Goal: Task Accomplishment & Management: Use online tool/utility

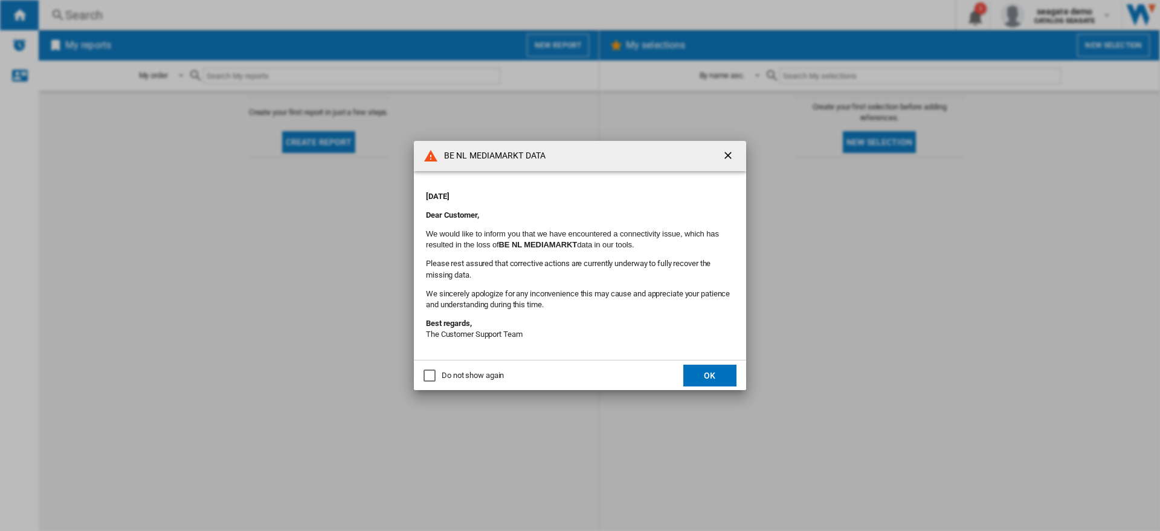
click at [728, 155] on ng-md-icon "getI18NText('BUTTONS.CLOSE_DIALOG')" at bounding box center [729, 156] width 15 height 15
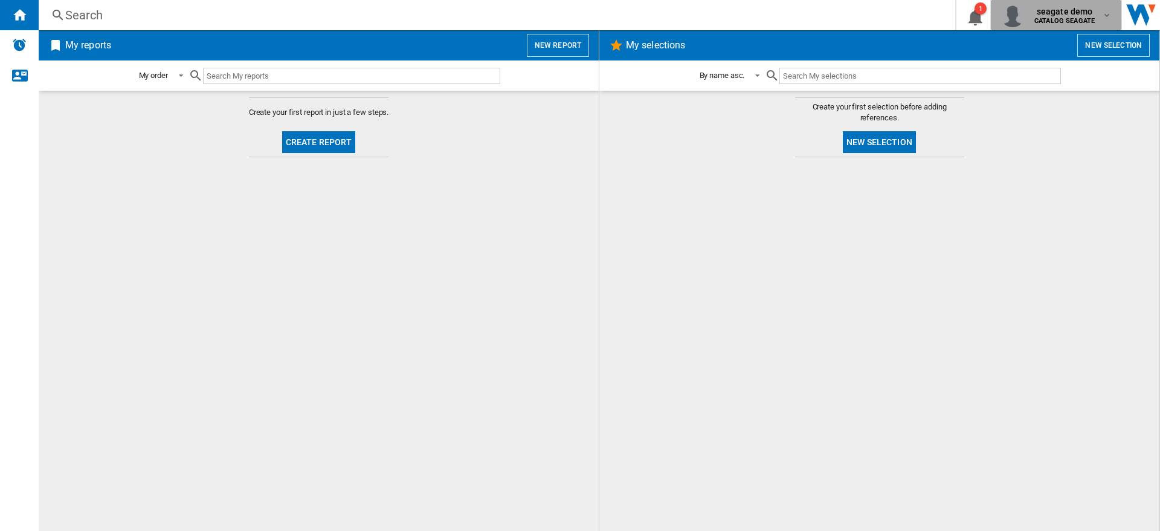
click at [1108, 15] on md-icon "button" at bounding box center [1107, 15] width 10 height 10
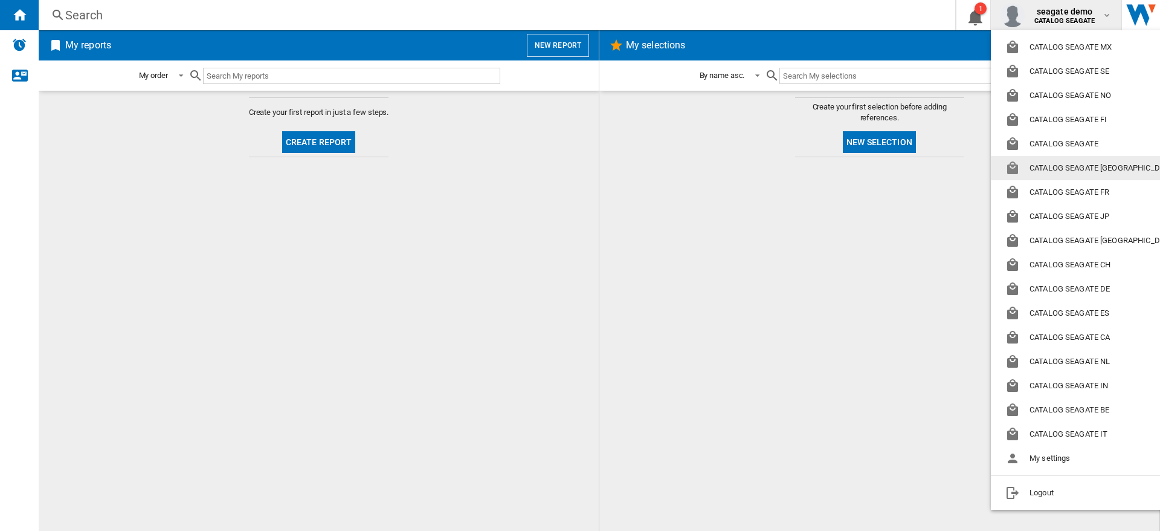
click at [708, 246] on md-backdrop at bounding box center [580, 265] width 1160 height 531
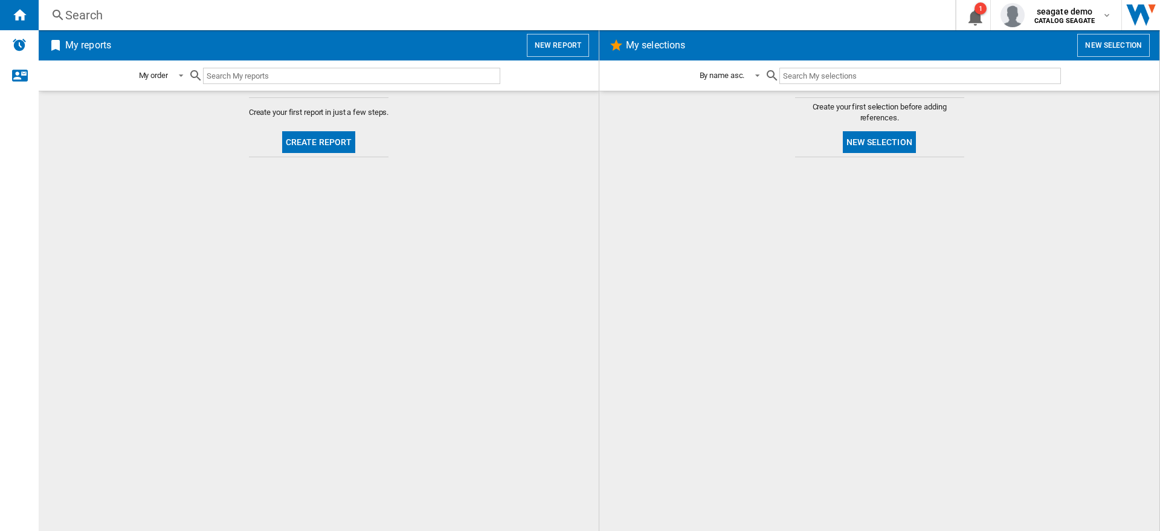
click at [792, 265] on div at bounding box center [880, 343] width 536 height 361
click at [500, 222] on md-content "Create your first report in just a few steps. Create report" at bounding box center [319, 311] width 560 height 440
click at [555, 49] on button "New report" at bounding box center [558, 45] width 62 height 23
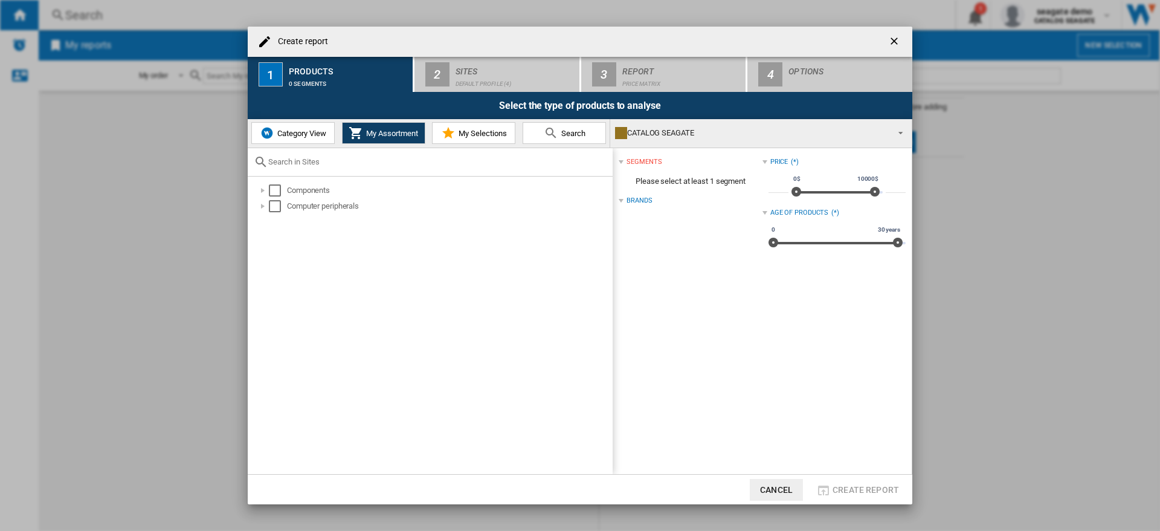
click at [306, 133] on span "Category View" at bounding box center [300, 133] width 52 height 9
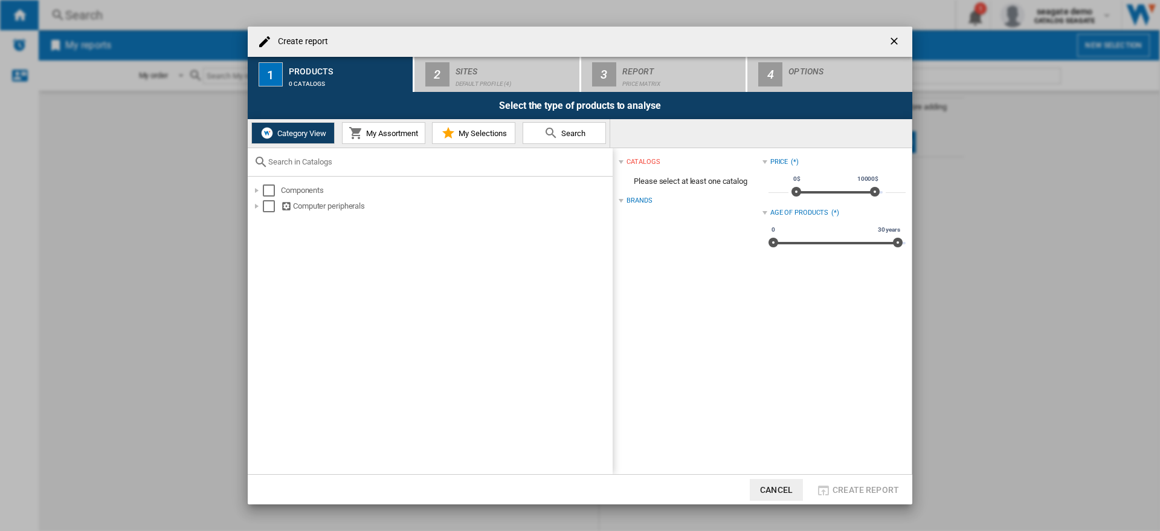
click at [384, 135] on span "My Assortment" at bounding box center [390, 133] width 55 height 9
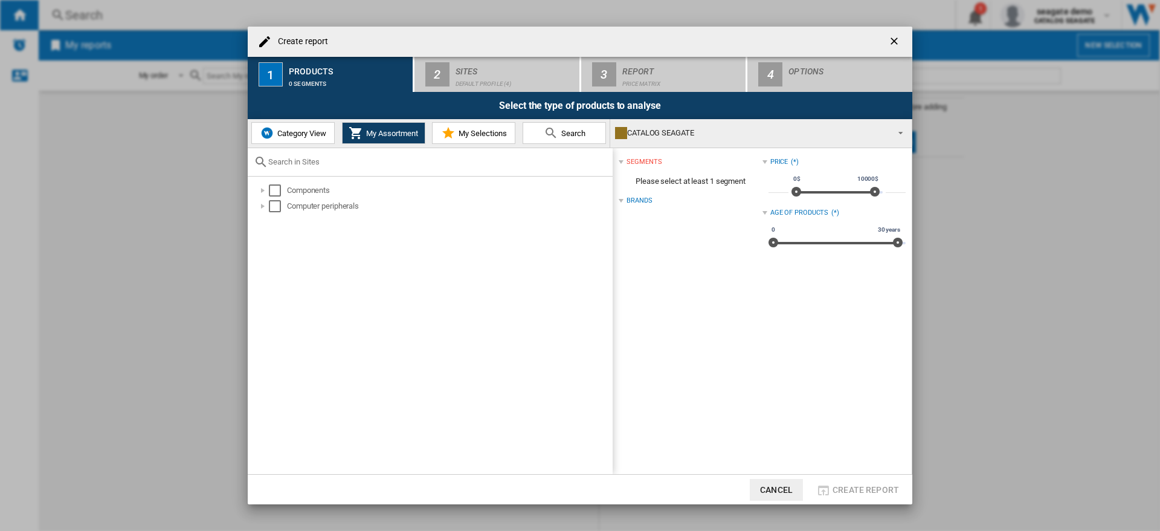
click at [303, 134] on span "Category View" at bounding box center [300, 133] width 52 height 9
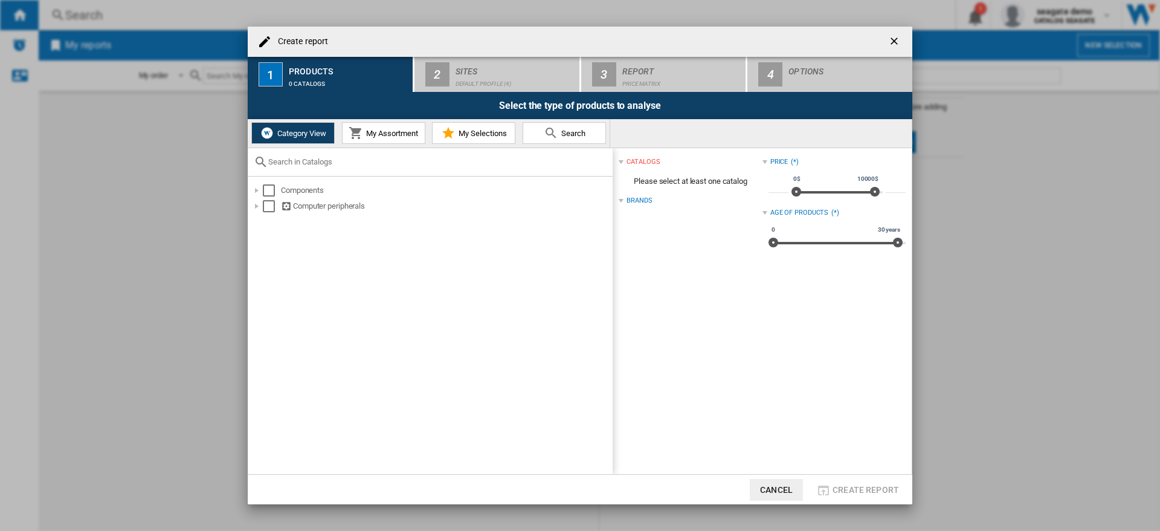
click at [381, 134] on span "My Assortment" at bounding box center [390, 133] width 55 height 9
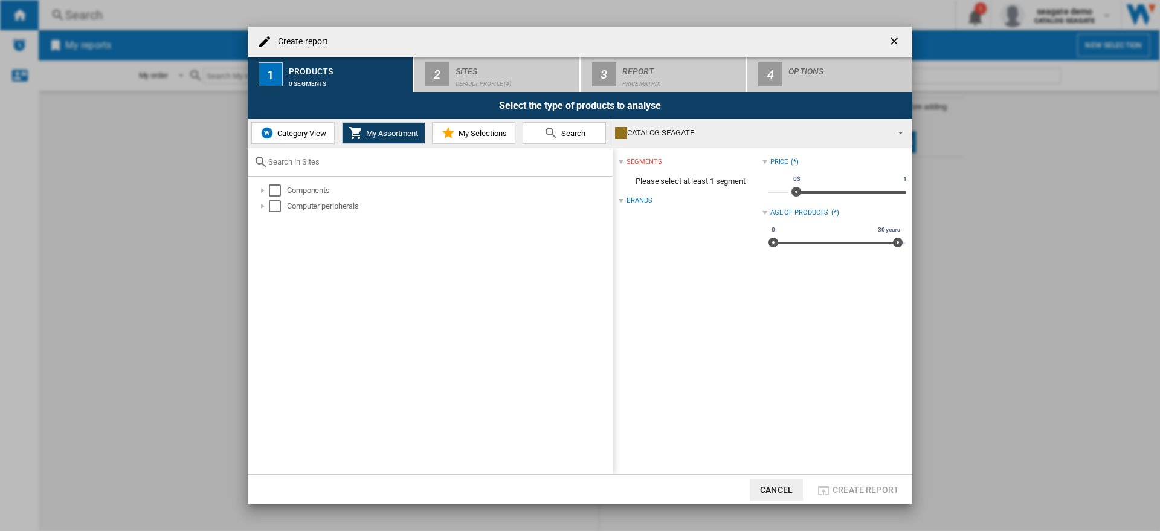
click at [297, 132] on span "Category View" at bounding box center [300, 133] width 52 height 9
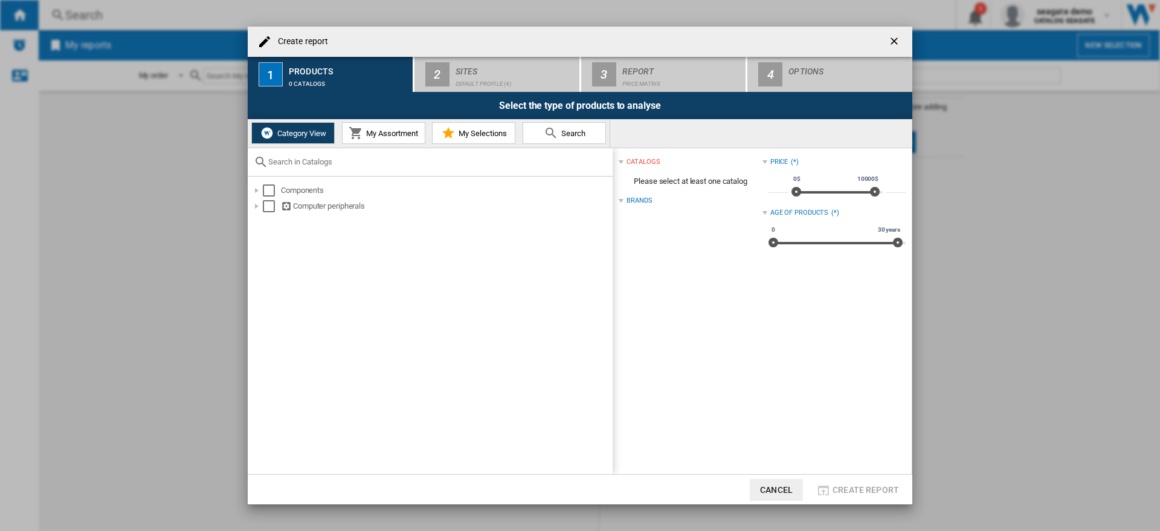
click at [383, 135] on span "My Assortment" at bounding box center [390, 133] width 55 height 9
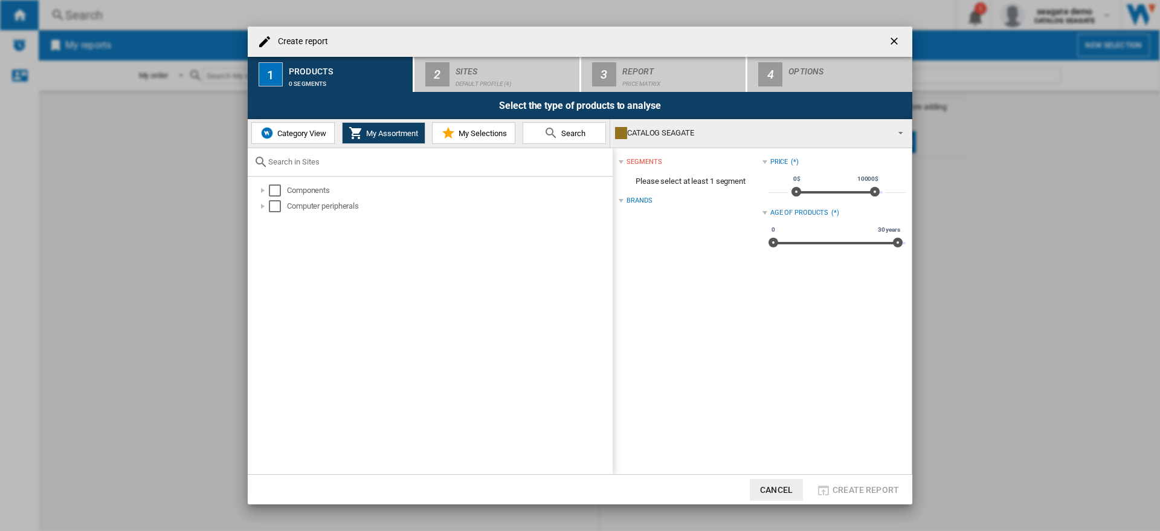
click at [295, 135] on span "Category View" at bounding box center [300, 133] width 52 height 9
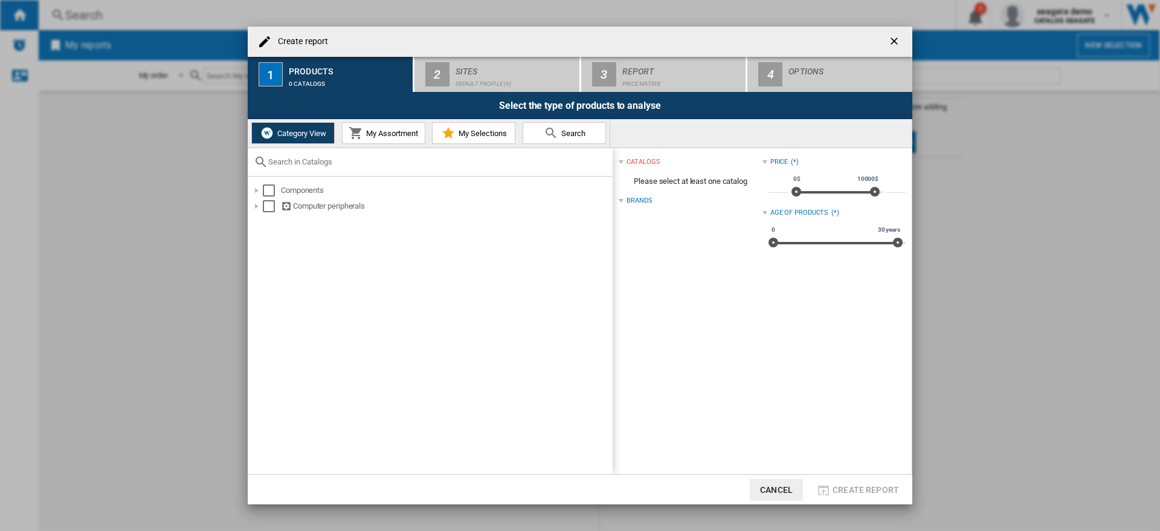
click at [375, 138] on button "My Assortment" at bounding box center [383, 133] width 83 height 22
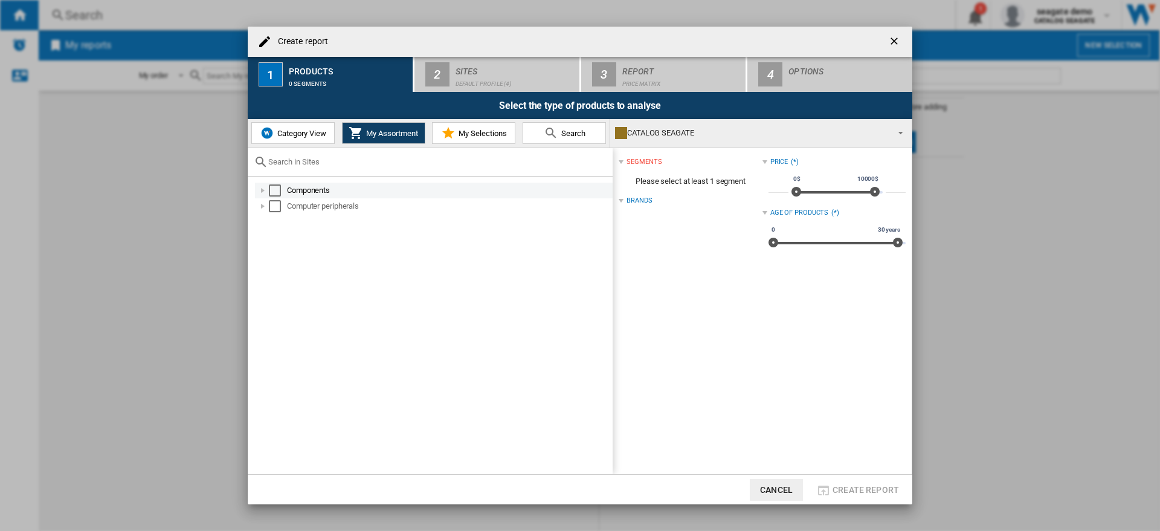
drag, startPoint x: 263, startPoint y: 204, endPoint x: 266, endPoint y: 194, distance: 10.6
click at [263, 204] on div at bounding box center [263, 206] width 12 height 12
click at [266, 188] on div at bounding box center [263, 190] width 12 height 12
click at [275, 208] on div at bounding box center [276, 206] width 12 height 12
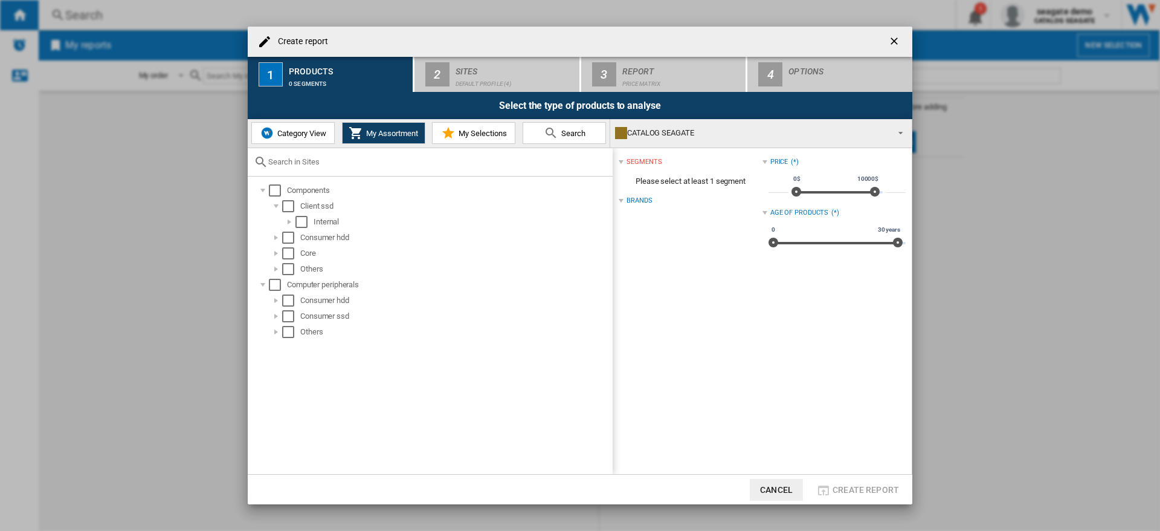
click at [294, 131] on span "Category View" at bounding box center [300, 133] width 52 height 9
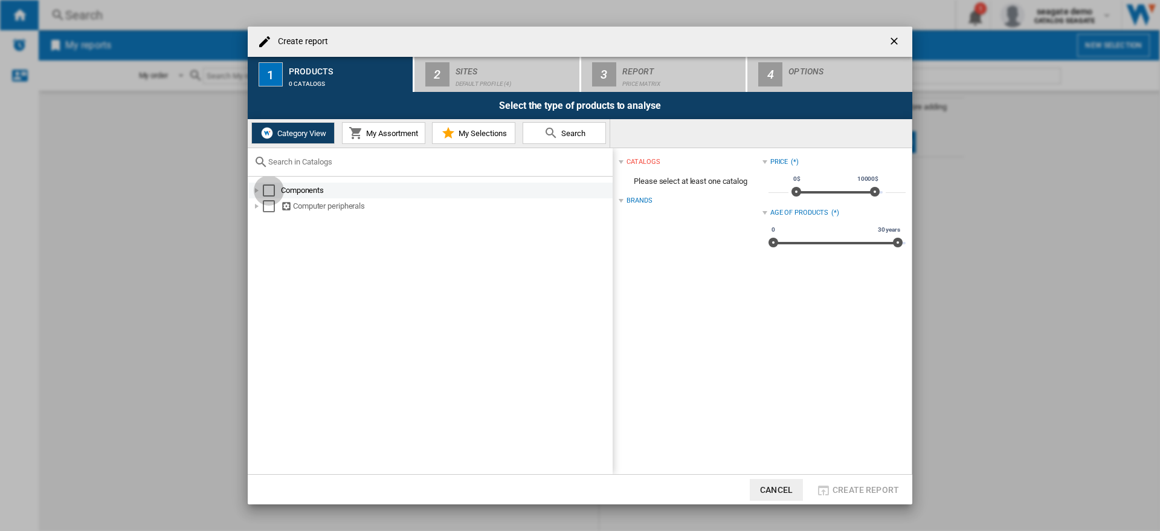
click at [266, 192] on div "Select" at bounding box center [269, 190] width 12 height 12
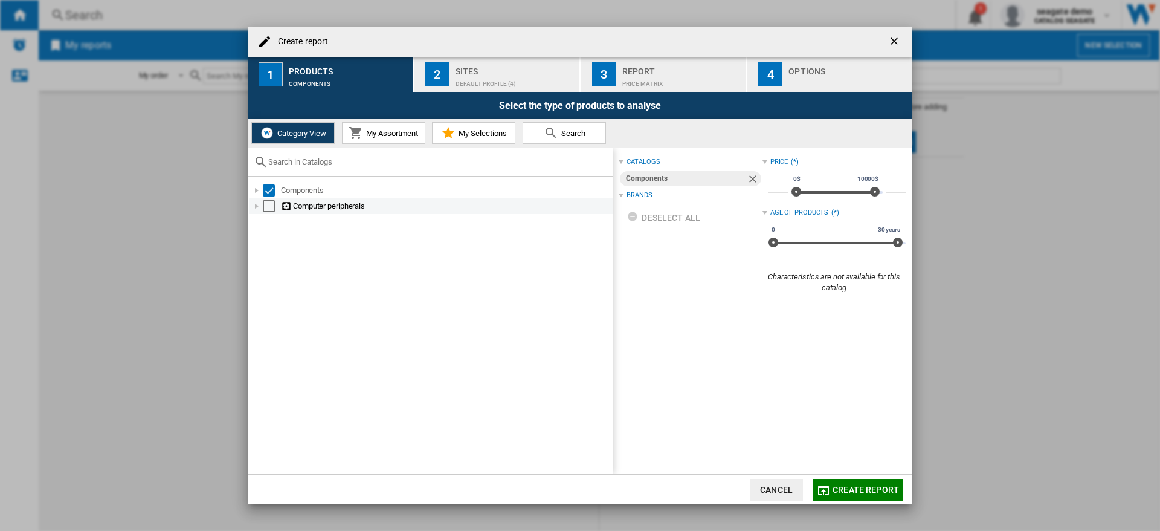
click at [271, 204] on div "Select" at bounding box center [269, 206] width 12 height 12
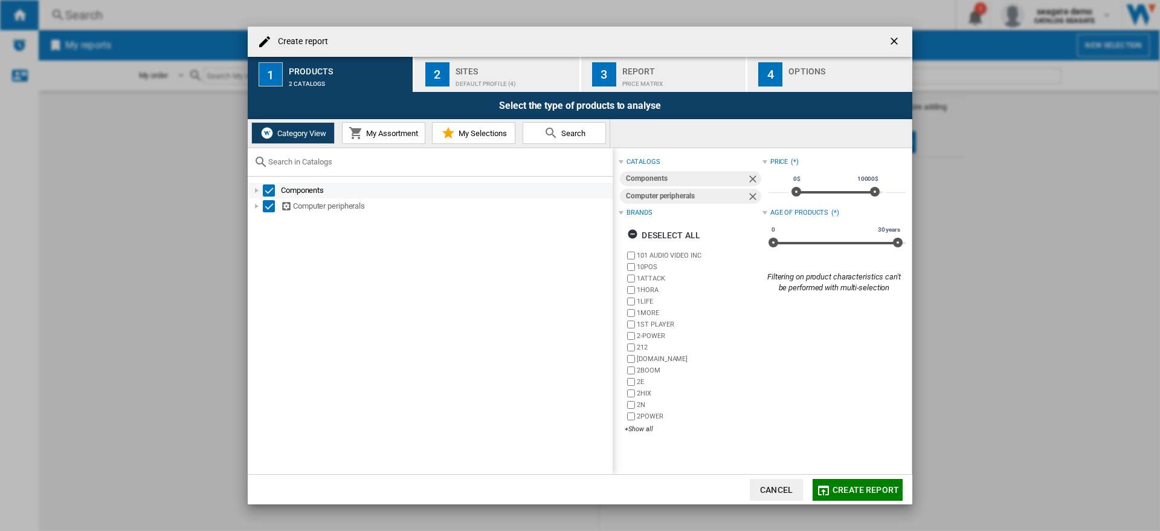
click at [254, 188] on div at bounding box center [257, 190] width 12 height 12
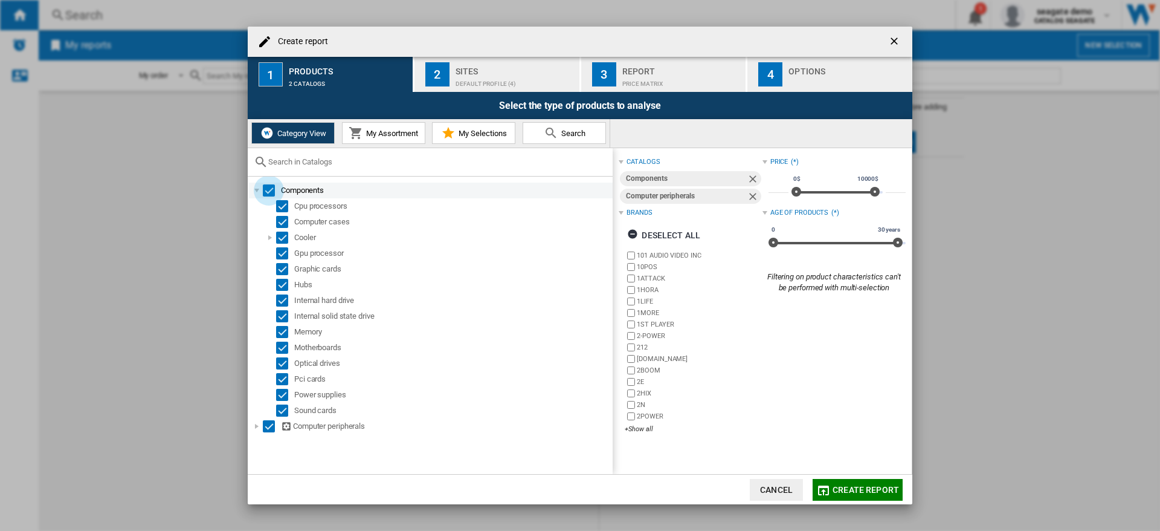
click at [269, 189] on div "Select" at bounding box center [269, 190] width 12 height 12
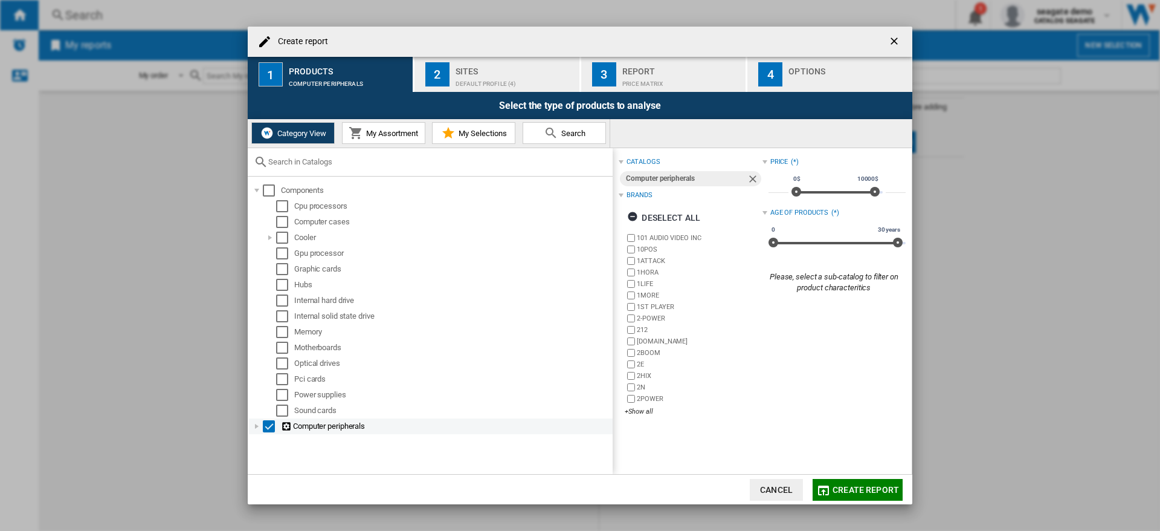
click at [267, 421] on div "Select" at bounding box center [269, 426] width 12 height 12
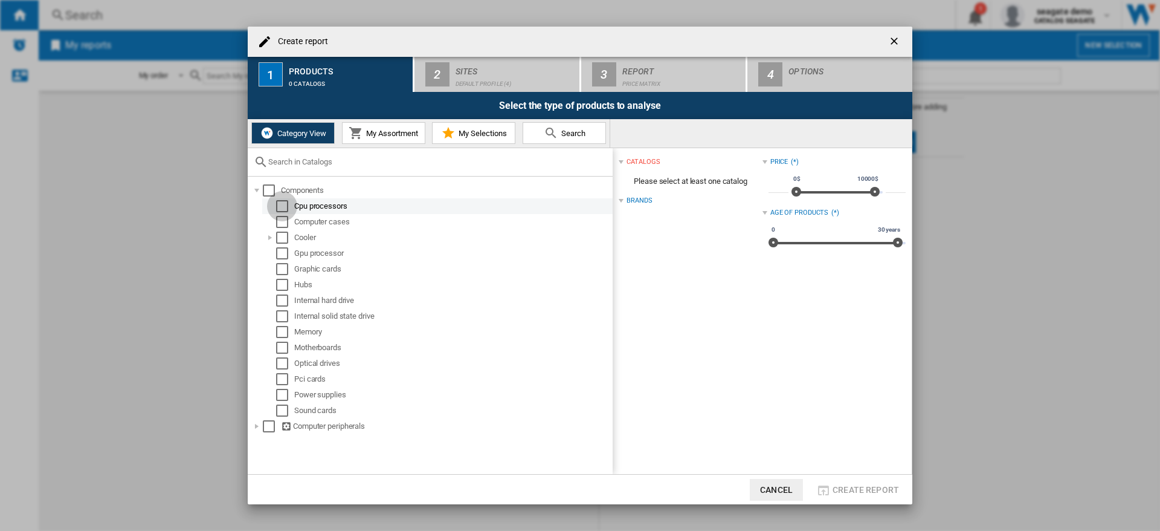
click at [282, 206] on div "Select" at bounding box center [282, 206] width 12 height 12
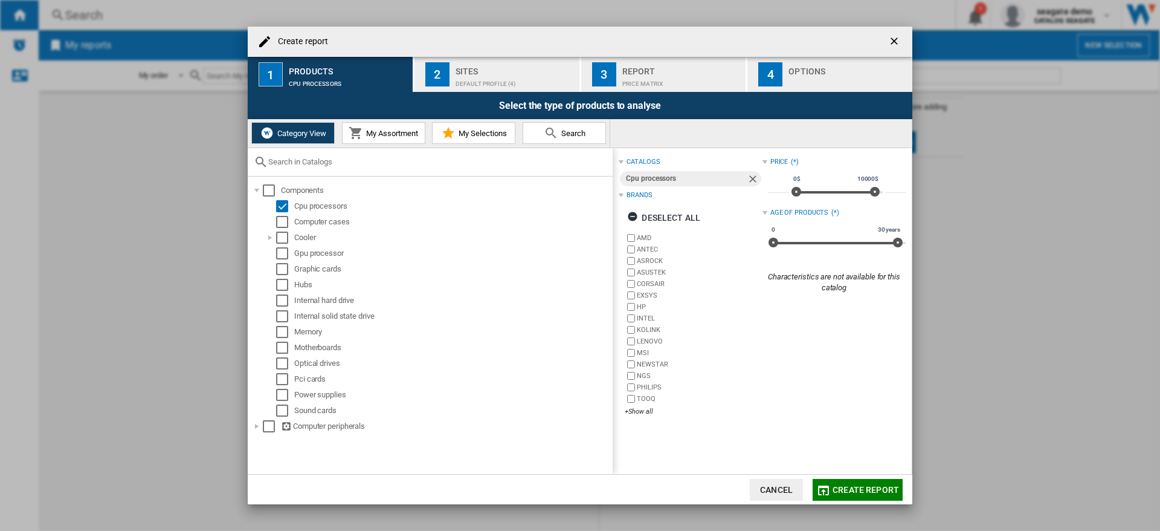
click at [865, 492] on span "Create report" at bounding box center [866, 490] width 66 height 10
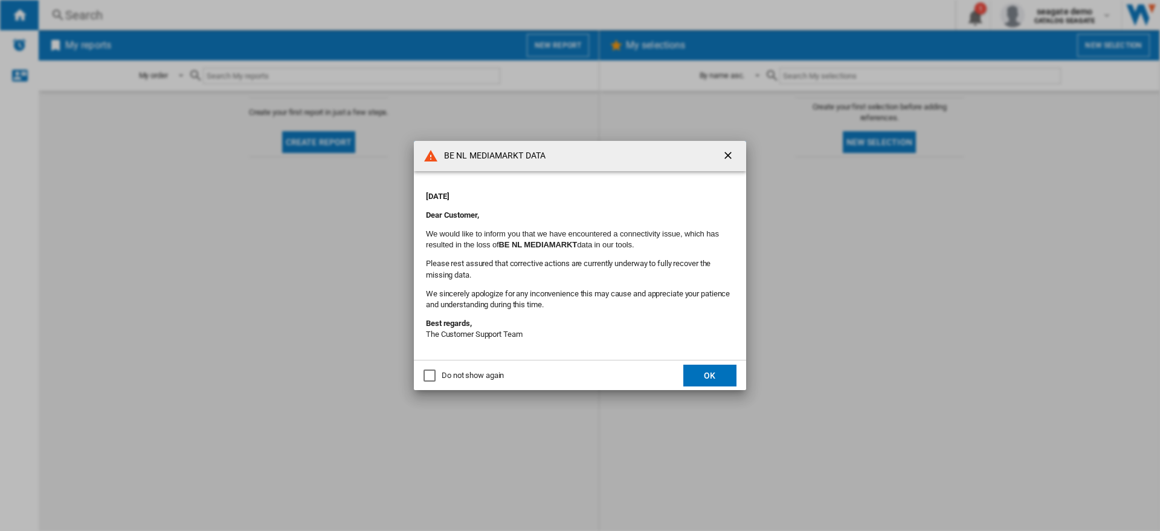
click at [730, 152] on ng-md-icon "getI18NText('BUTTONS.CLOSE_DIALOG')" at bounding box center [729, 156] width 15 height 15
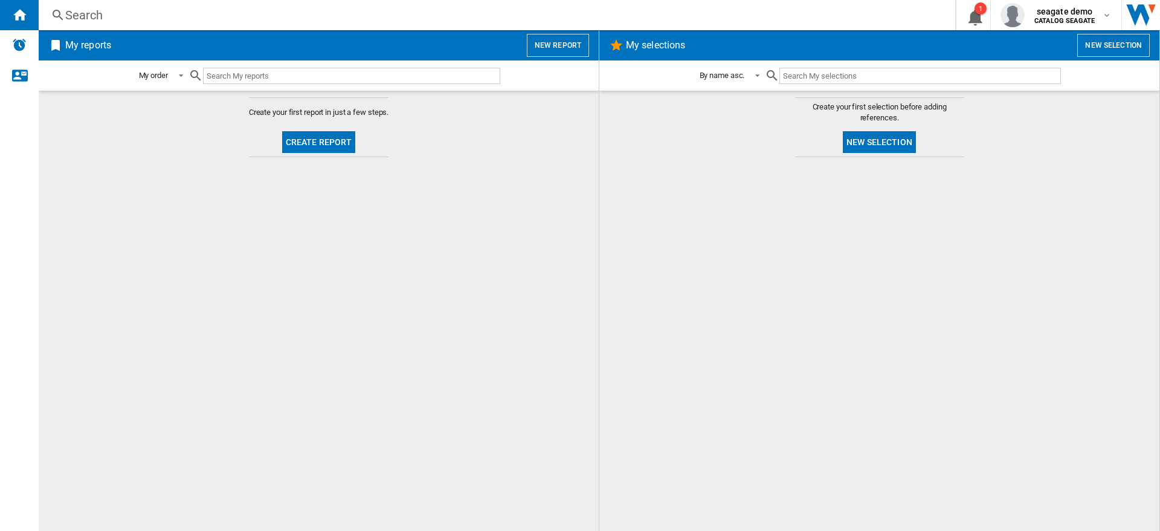
click at [552, 42] on button "New report" at bounding box center [558, 45] width 62 height 23
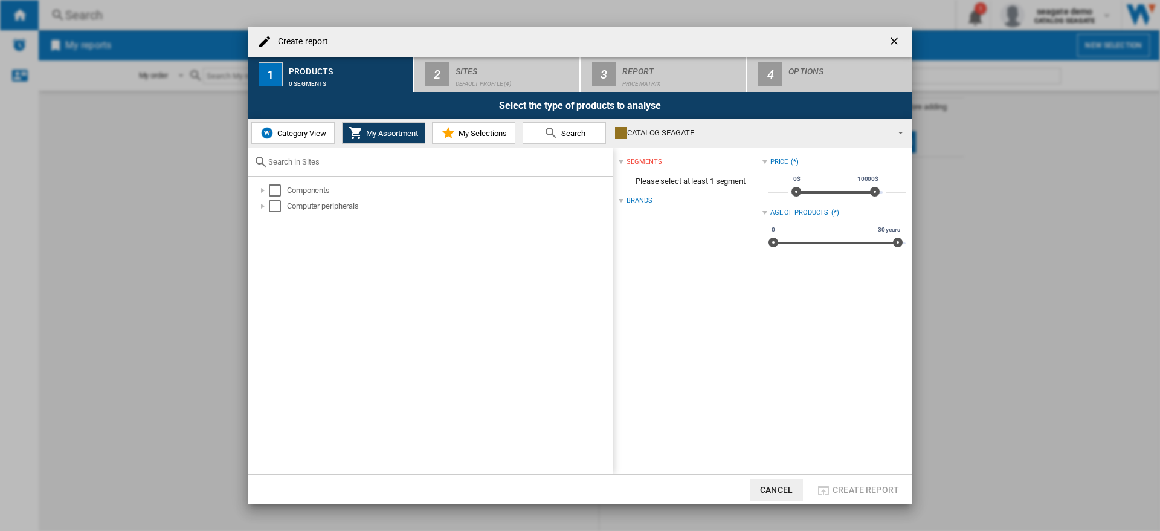
drag, startPoint x: 286, startPoint y: 135, endPoint x: 303, endPoint y: 155, distance: 26.2
click at [286, 135] on span "Category View" at bounding box center [300, 133] width 52 height 9
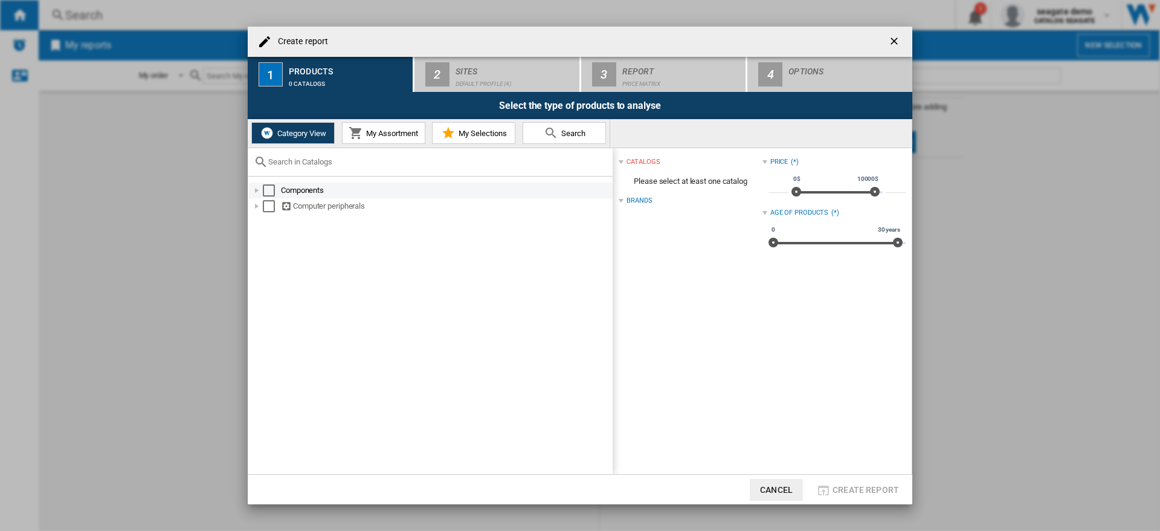
click at [268, 190] on div "Select" at bounding box center [269, 190] width 12 height 12
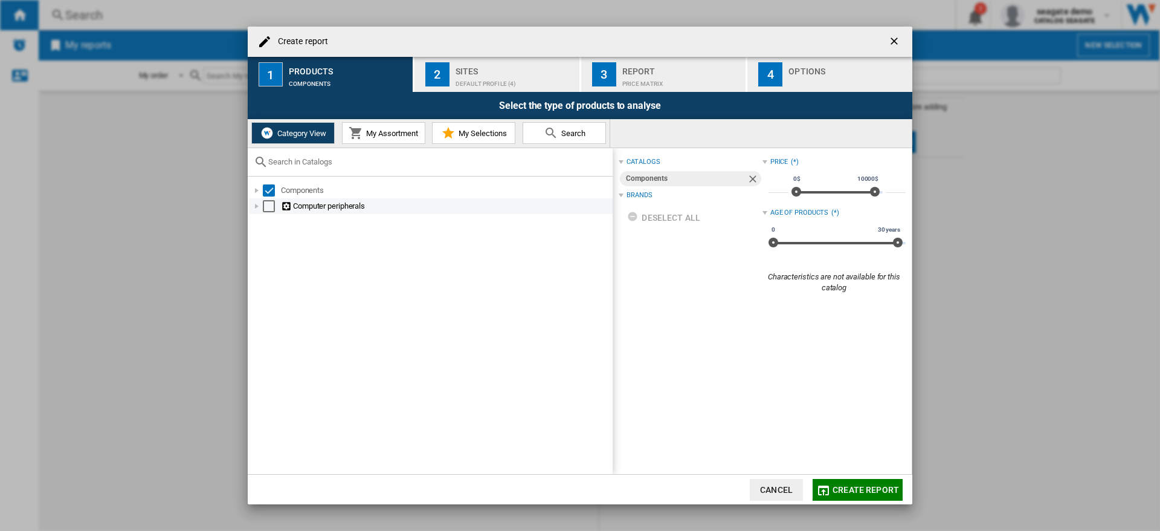
click at [268, 203] on div "Select" at bounding box center [269, 206] width 12 height 12
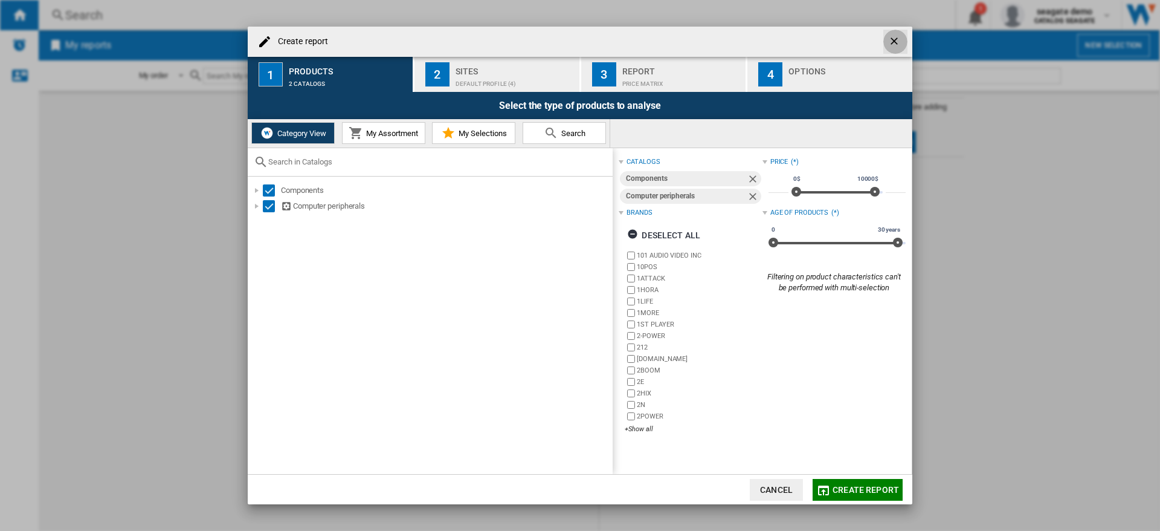
drag, startPoint x: 897, startPoint y: 39, endPoint x: 958, endPoint y: 37, distance: 61.0
click at [897, 39] on ng-md-icon "getI18NText('BUTTONS.CLOSE_DIALOG')" at bounding box center [895, 42] width 15 height 15
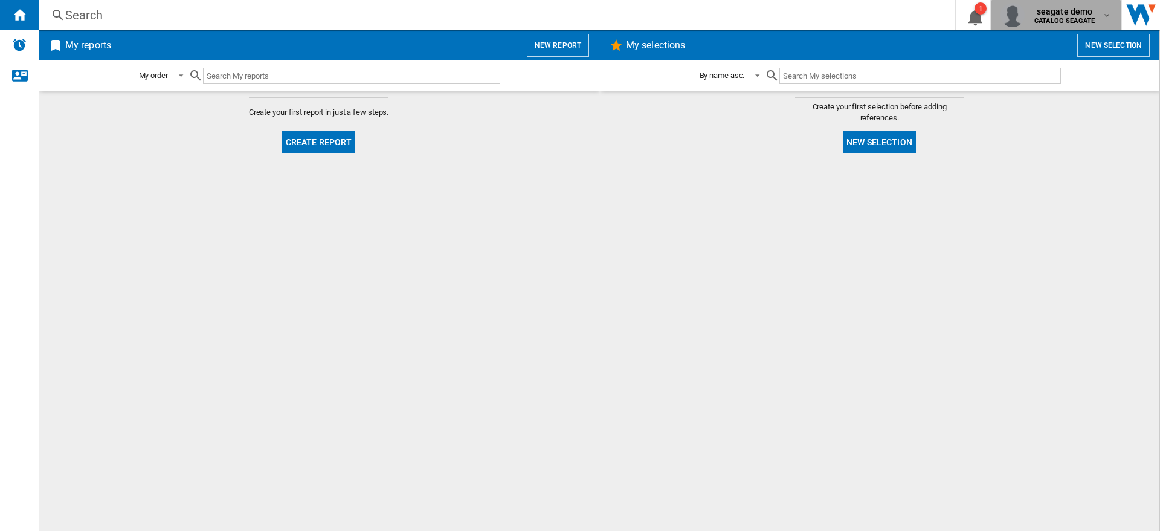
click at [1071, 17] on b "CATALOG SEAGATE" at bounding box center [1065, 21] width 60 height 8
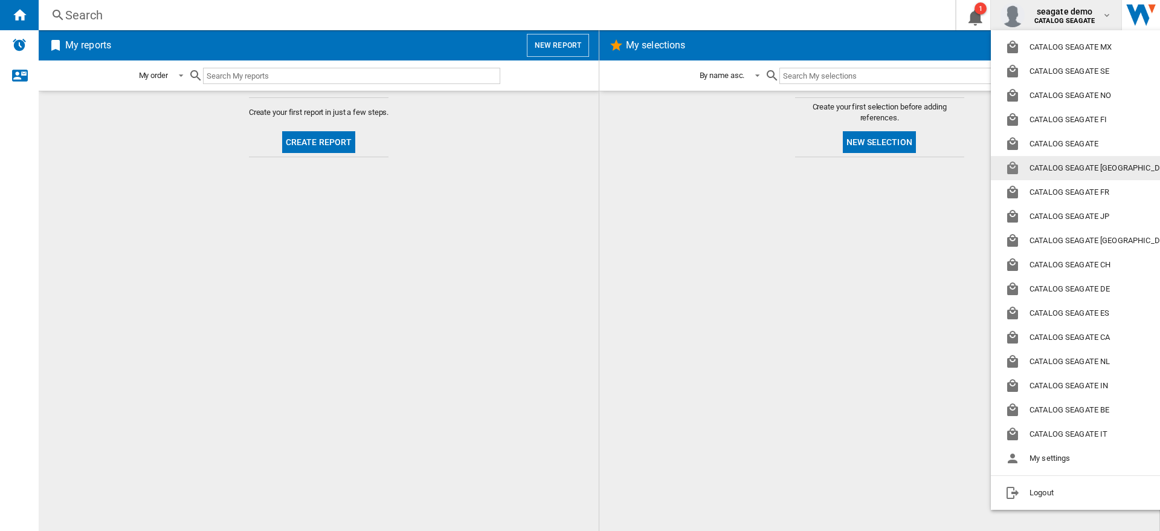
click at [1083, 171] on button "CATALOG SEAGATE [GEOGRAPHIC_DATA]" at bounding box center [1093, 168] width 204 height 24
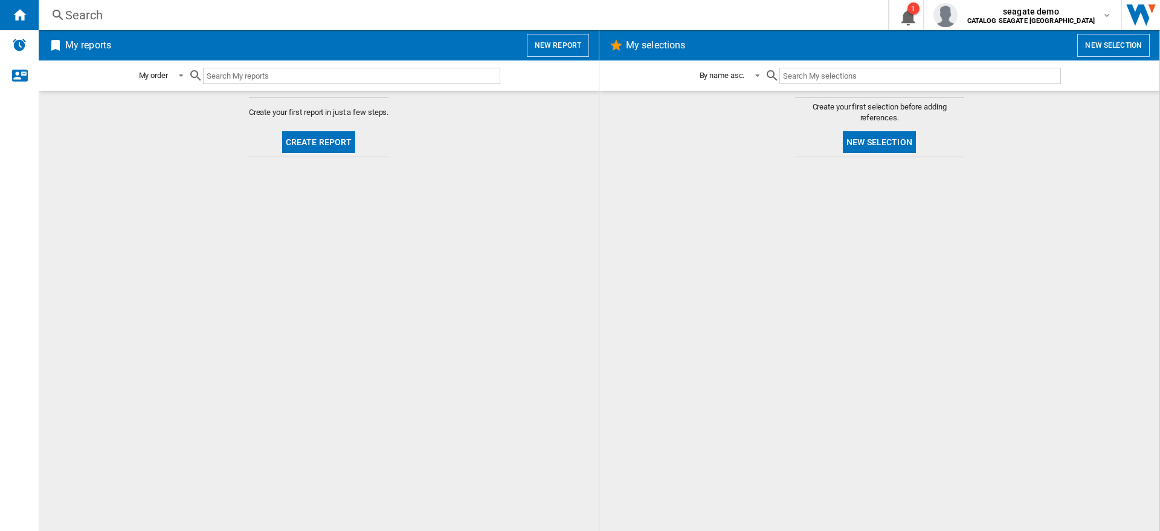
click at [563, 43] on button "New report" at bounding box center [558, 45] width 62 height 23
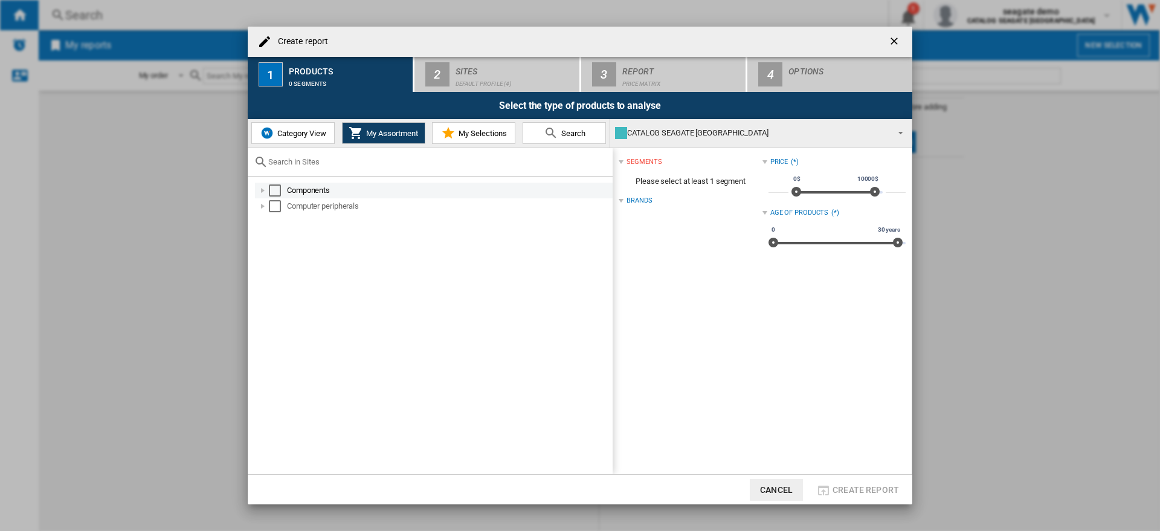
click at [276, 190] on div "Select" at bounding box center [275, 190] width 12 height 12
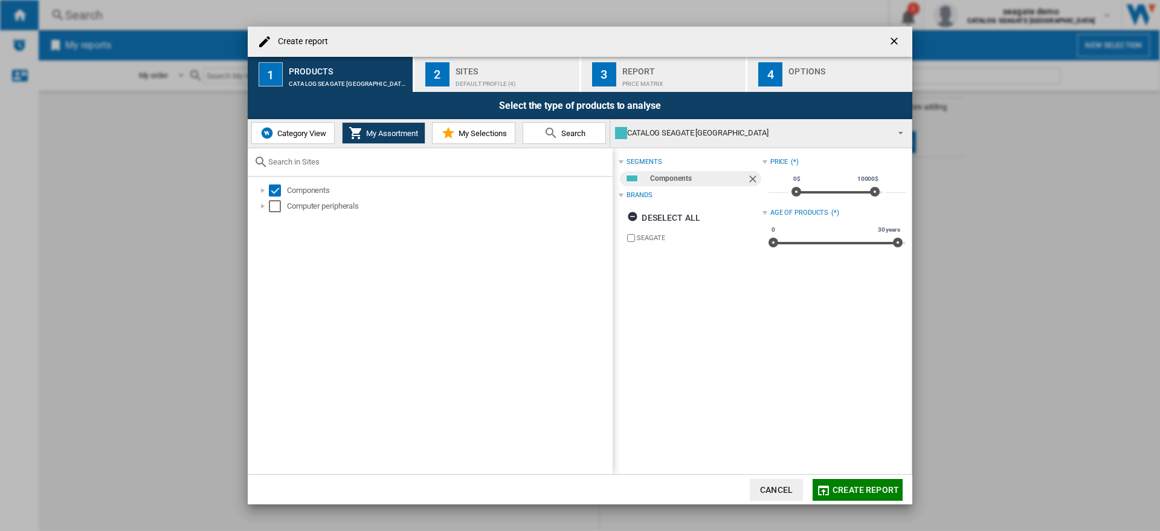
click at [289, 135] on span "Category View" at bounding box center [300, 133] width 52 height 9
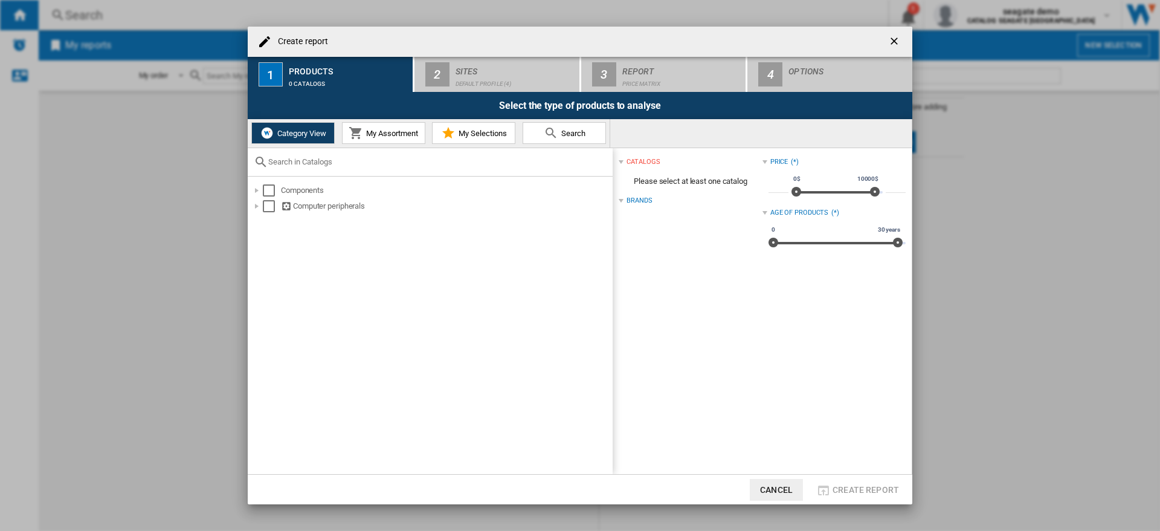
click at [375, 138] on button "My Assortment" at bounding box center [383, 133] width 83 height 22
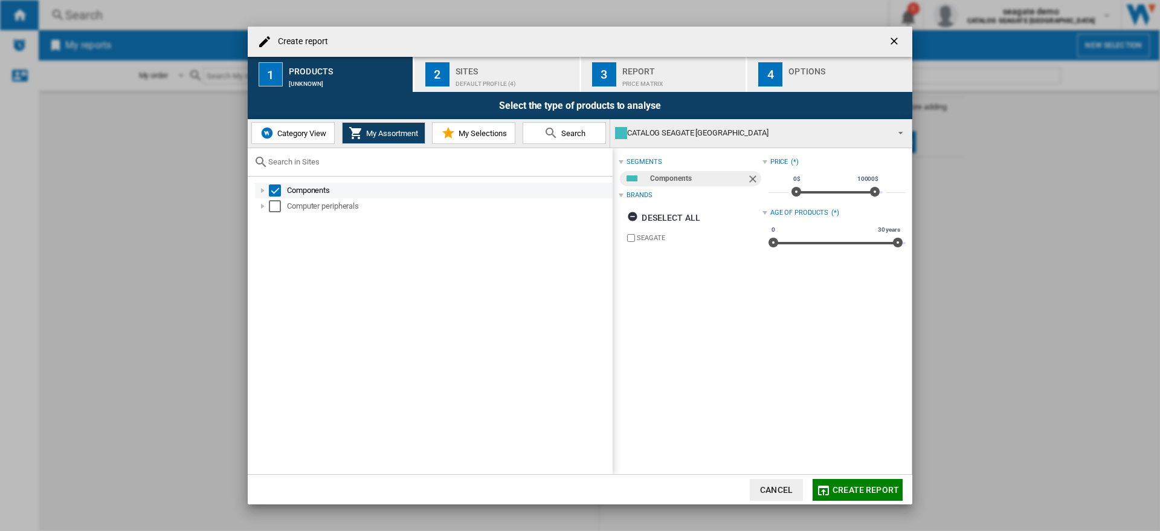
click at [277, 192] on div "Select" at bounding box center [275, 190] width 12 height 12
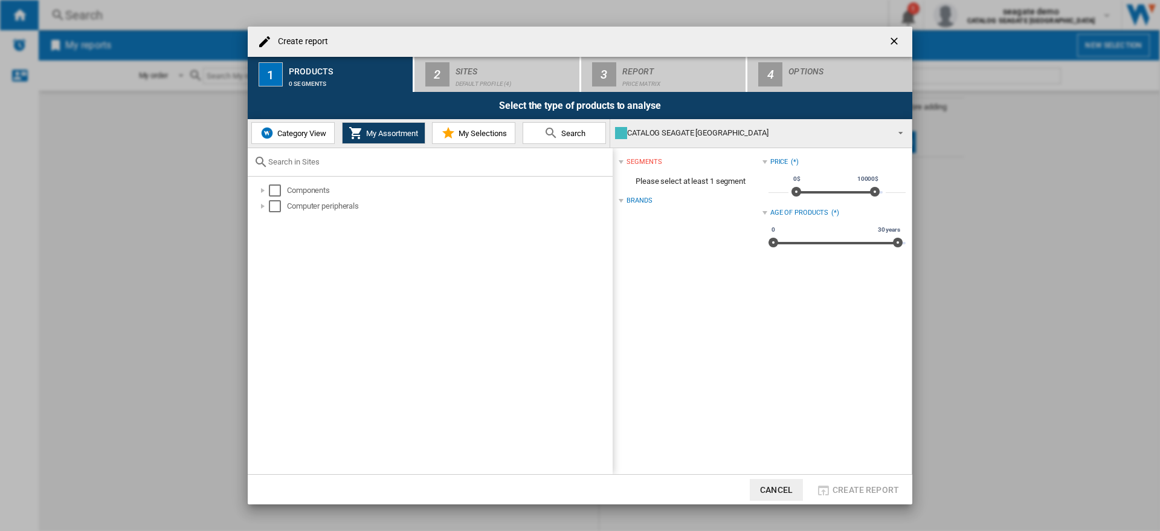
click at [299, 127] on button "Category View" at bounding box center [292, 133] width 83 height 22
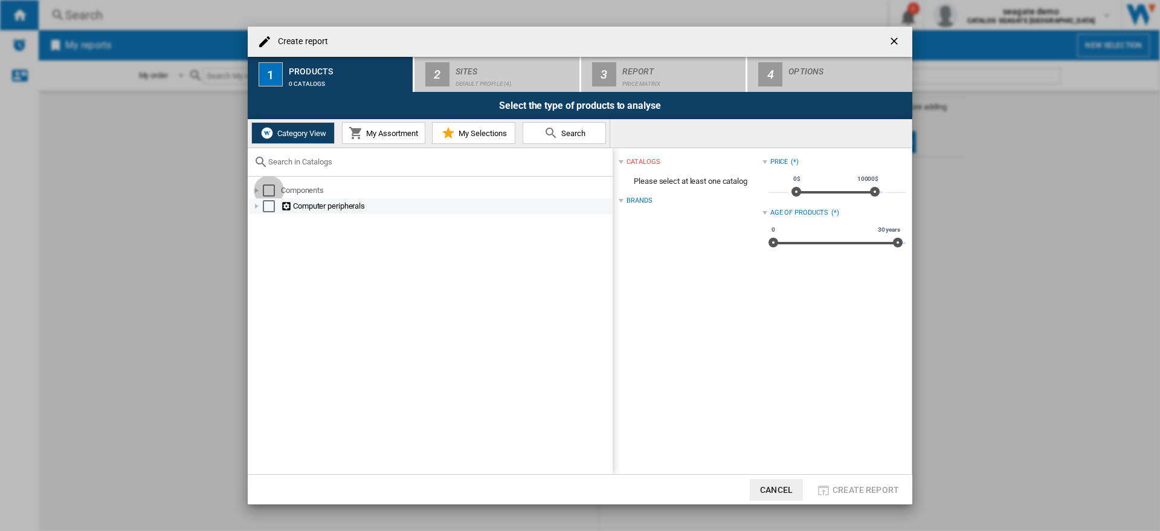
drag, startPoint x: 268, startPoint y: 190, endPoint x: 272, endPoint y: 202, distance: 12.8
click at [268, 190] on div "Select" at bounding box center [269, 190] width 12 height 12
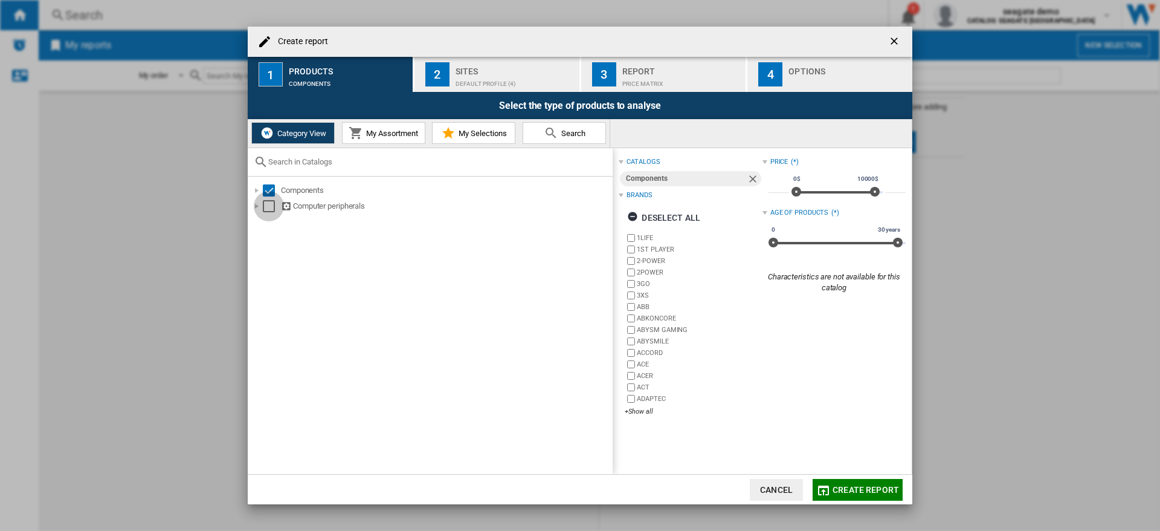
drag, startPoint x: 270, startPoint y: 206, endPoint x: 285, endPoint y: 216, distance: 17.9
click at [270, 206] on div "Select" at bounding box center [269, 206] width 12 height 12
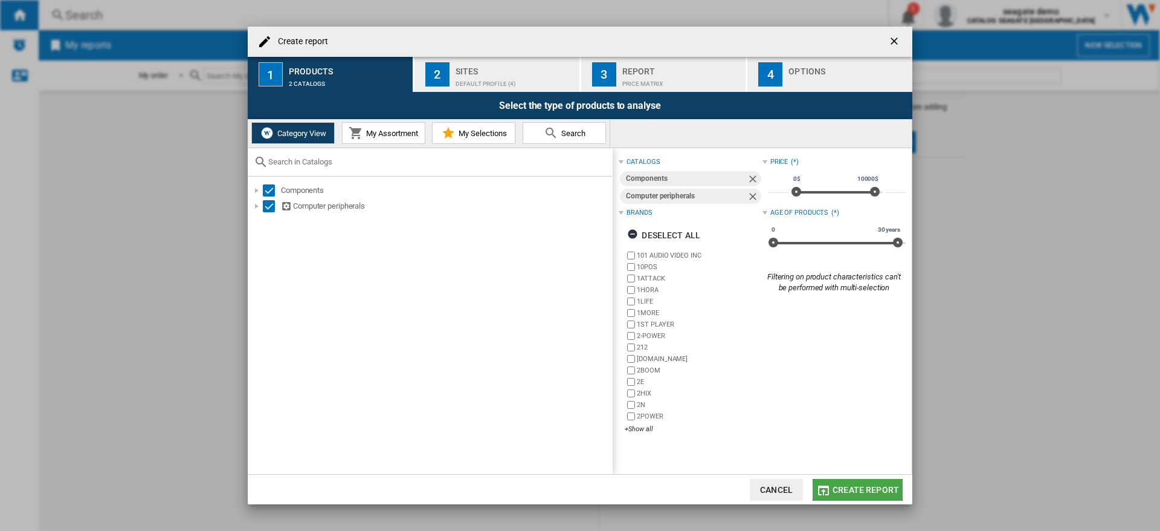
click at [862, 488] on span "Create report" at bounding box center [866, 490] width 66 height 10
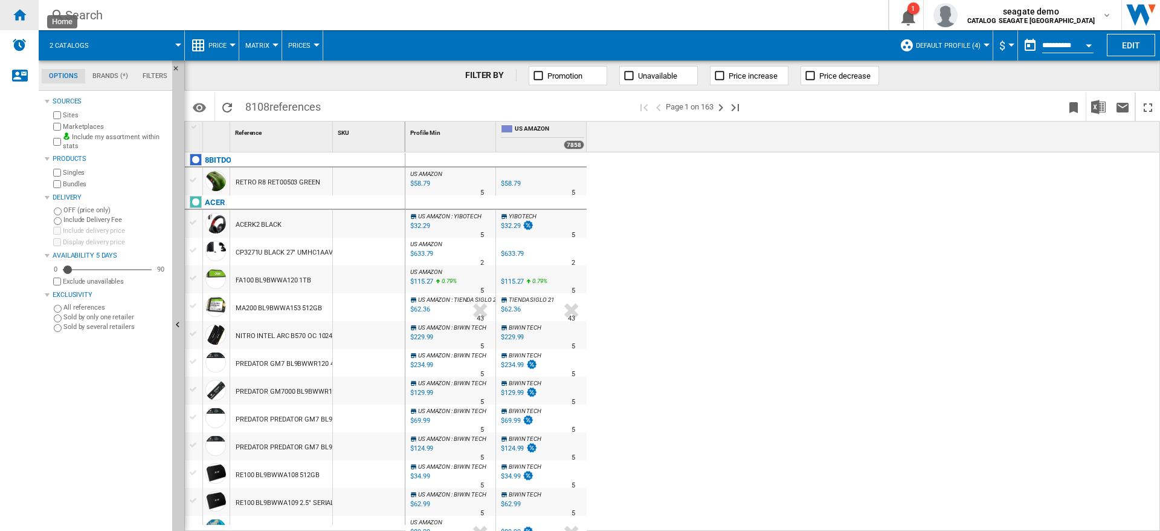
click at [26, 16] on ng-md-icon "Home" at bounding box center [19, 14] width 15 height 15
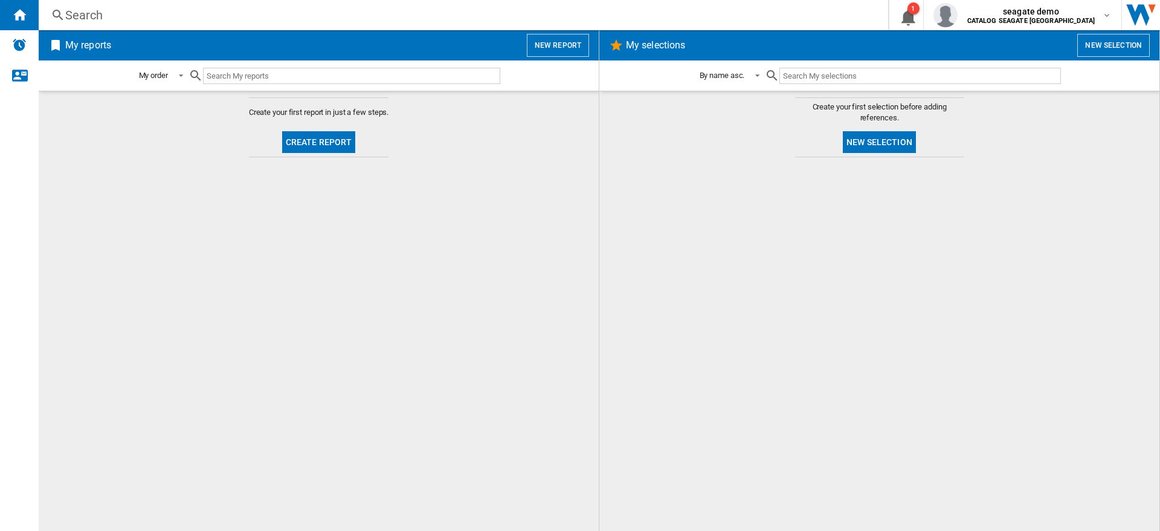
click at [561, 47] on button "New report" at bounding box center [558, 45] width 62 height 23
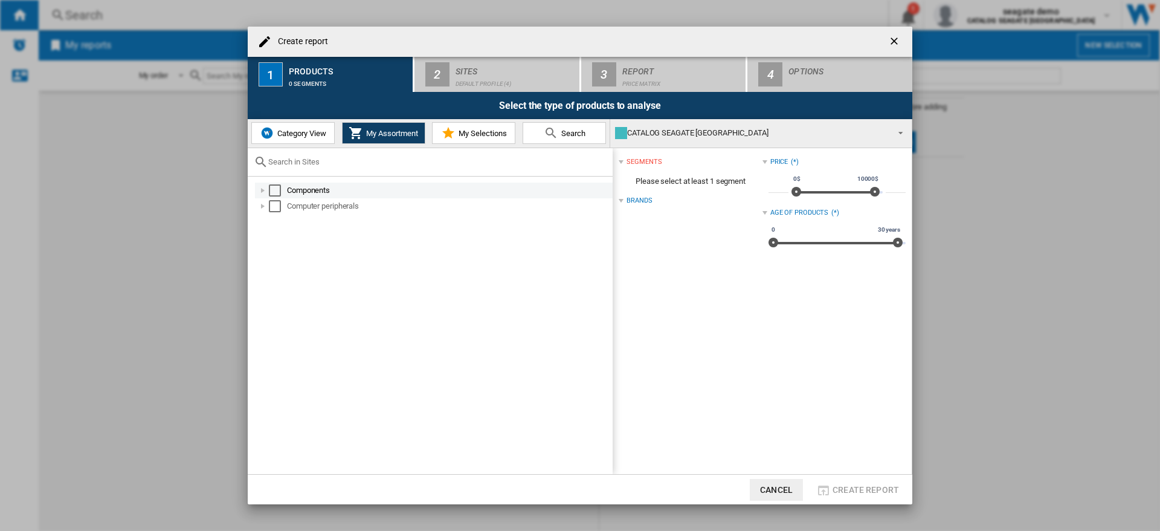
click at [260, 192] on div "Create report ..." at bounding box center [263, 190] width 12 height 12
click at [277, 209] on div "Create report ..." at bounding box center [276, 206] width 12 height 12
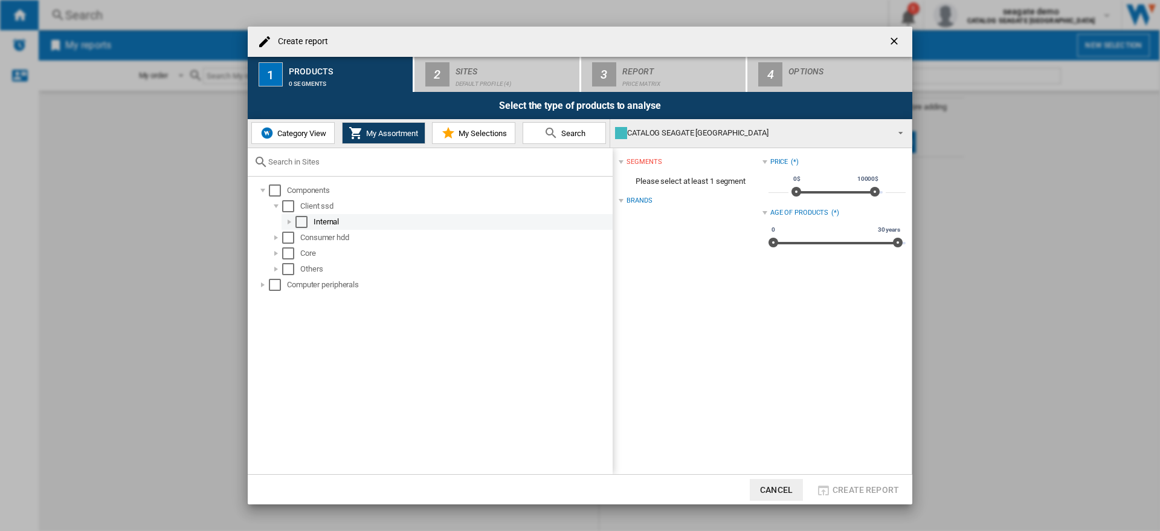
click at [290, 223] on div "Create report ..." at bounding box center [289, 222] width 12 height 12
click at [314, 239] on div "Select" at bounding box center [315, 237] width 12 height 12
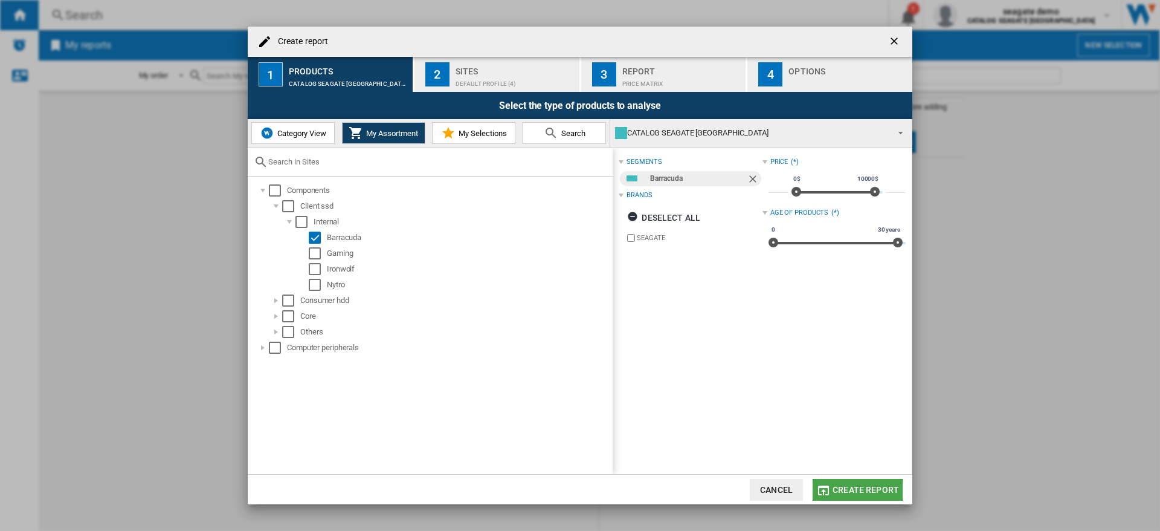
click at [856, 489] on span "Create report" at bounding box center [866, 490] width 66 height 10
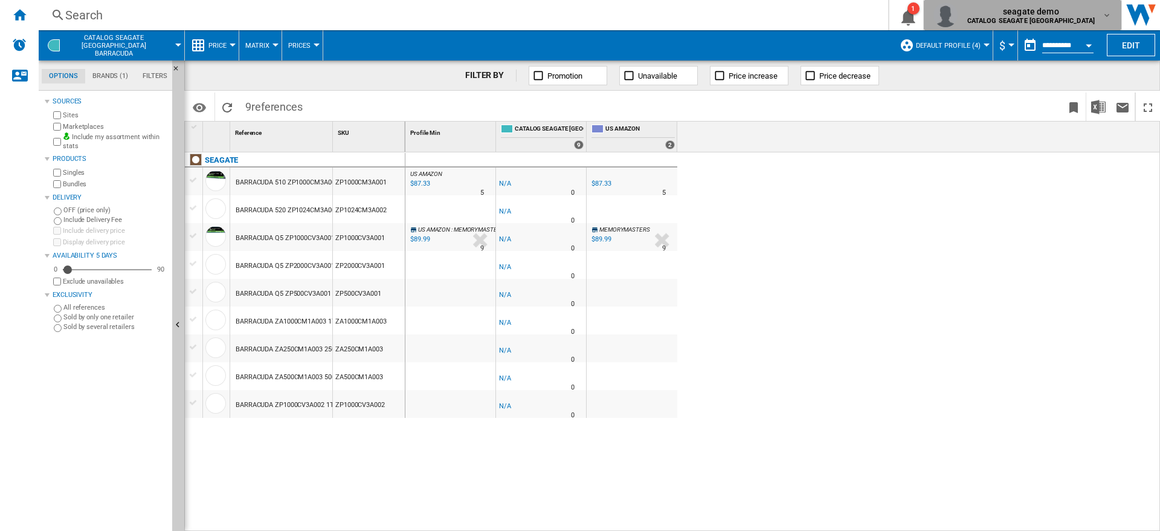
click at [1094, 18] on b "CATALOG SEAGATE [GEOGRAPHIC_DATA]" at bounding box center [1031, 21] width 128 height 8
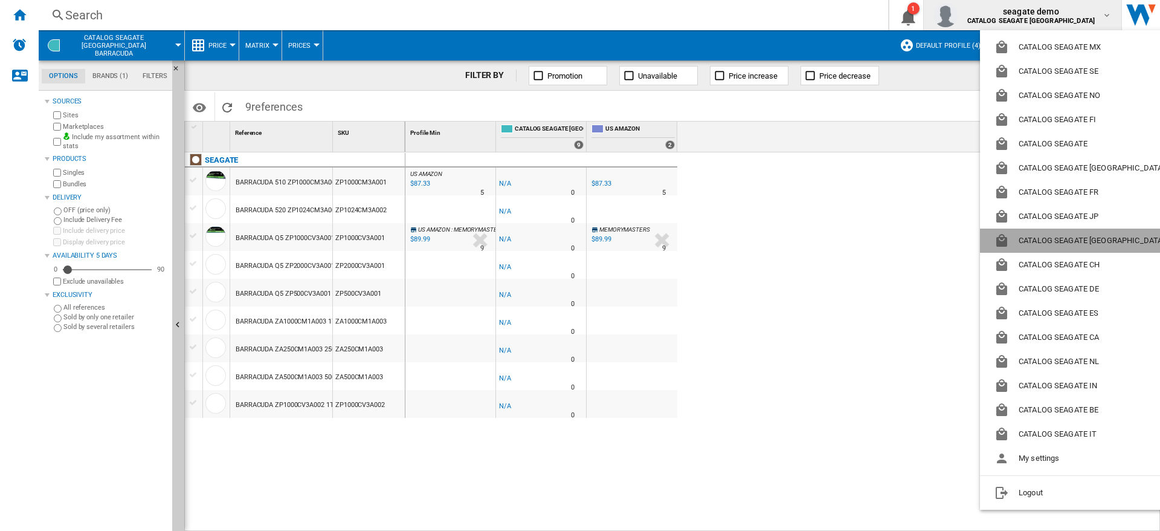
click at [1076, 240] on button "CATALOG SEAGATE [GEOGRAPHIC_DATA]" at bounding box center [1082, 240] width 204 height 24
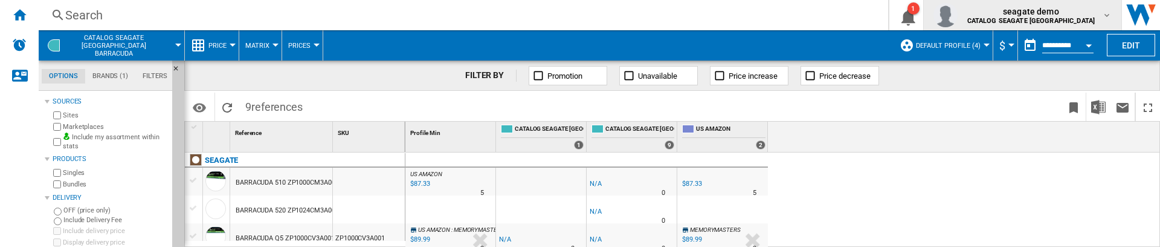
click at [1068, 18] on b "CATALOG SEAGATE [GEOGRAPHIC_DATA]" at bounding box center [1031, 21] width 128 height 8
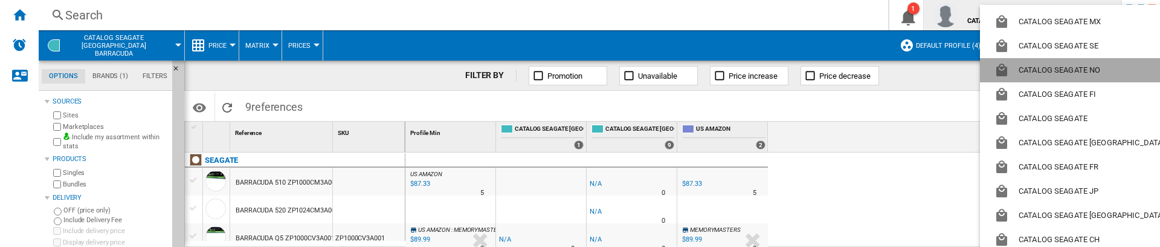
drag, startPoint x: 1076, startPoint y: 75, endPoint x: 964, endPoint y: 158, distance: 139.6
click at [1076, 75] on button "CATALOG SEAGATE NO" at bounding box center [1082, 70] width 204 height 24
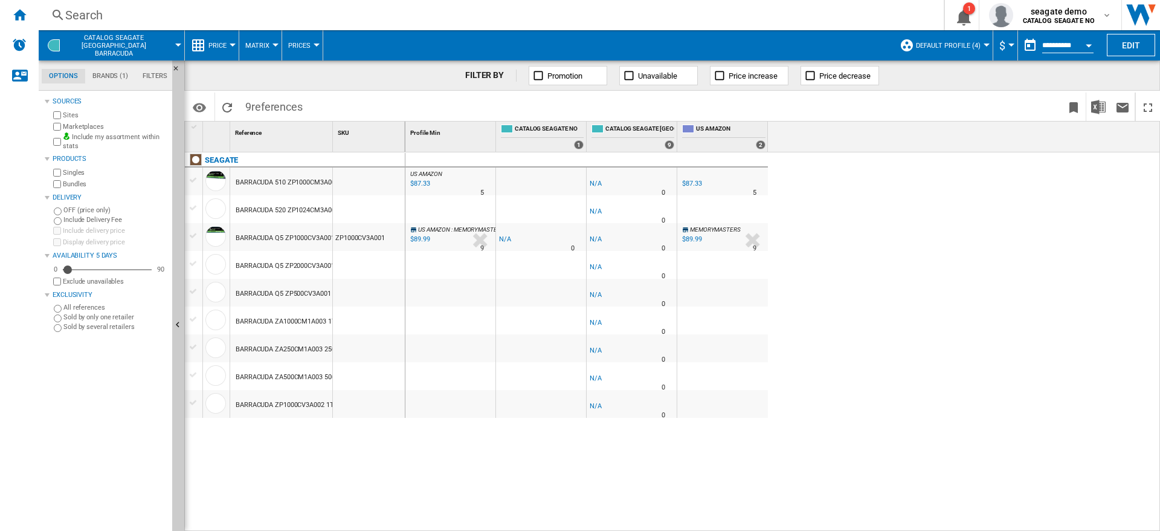
click at [937, 167] on div "US AMAZON : US AMAZON -1.0 % $87.33 % N/A 5 US AMAZON : US AMAZON -1.0 % -$1 % …" at bounding box center [782, 341] width 755 height 379
click at [19, 16] on ng-md-icon "Home" at bounding box center [19, 14] width 15 height 15
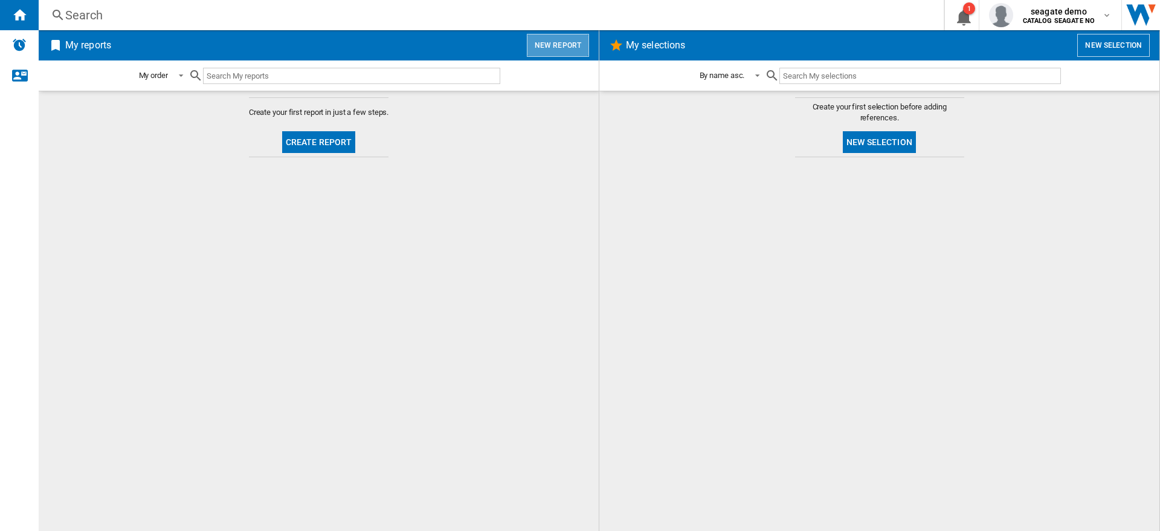
click at [574, 44] on button "New report" at bounding box center [558, 45] width 62 height 23
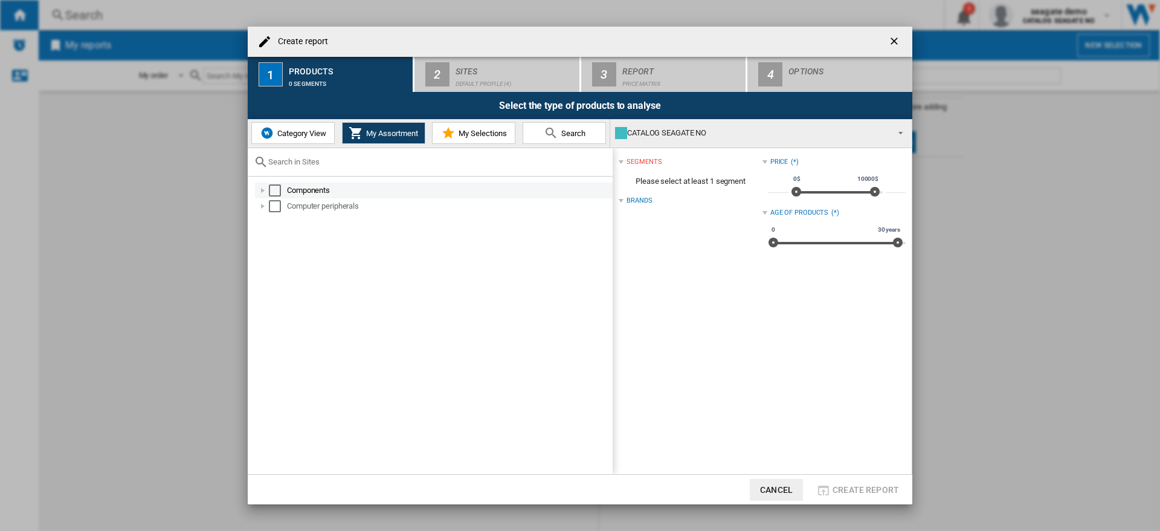
click at [266, 190] on div "Create report ..." at bounding box center [263, 190] width 12 height 12
click at [277, 208] on div "Create report ..." at bounding box center [276, 206] width 12 height 12
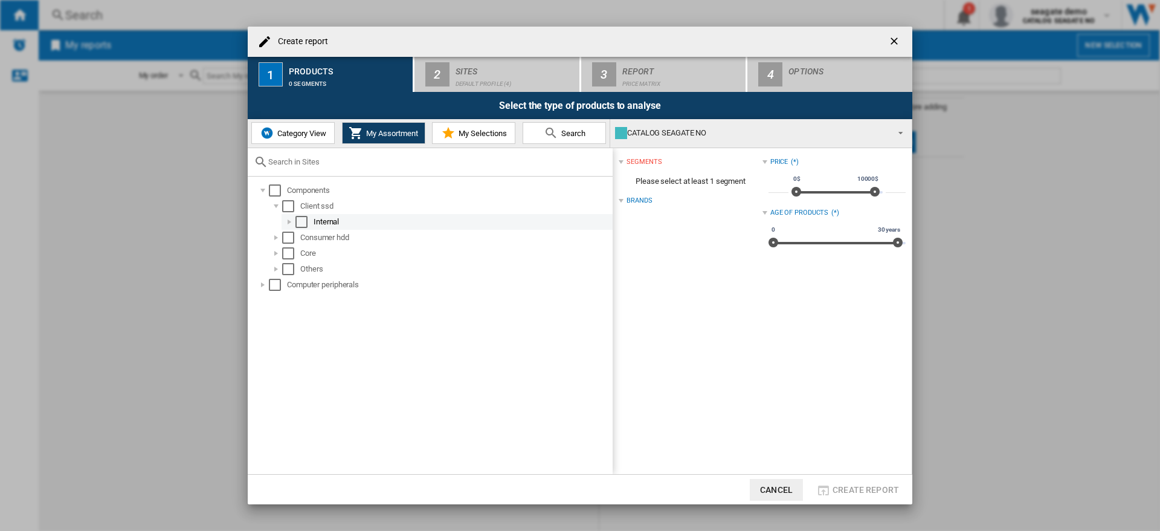
click at [292, 222] on div "Create report ..." at bounding box center [289, 222] width 12 height 12
click at [317, 239] on div "Select" at bounding box center [315, 237] width 12 height 12
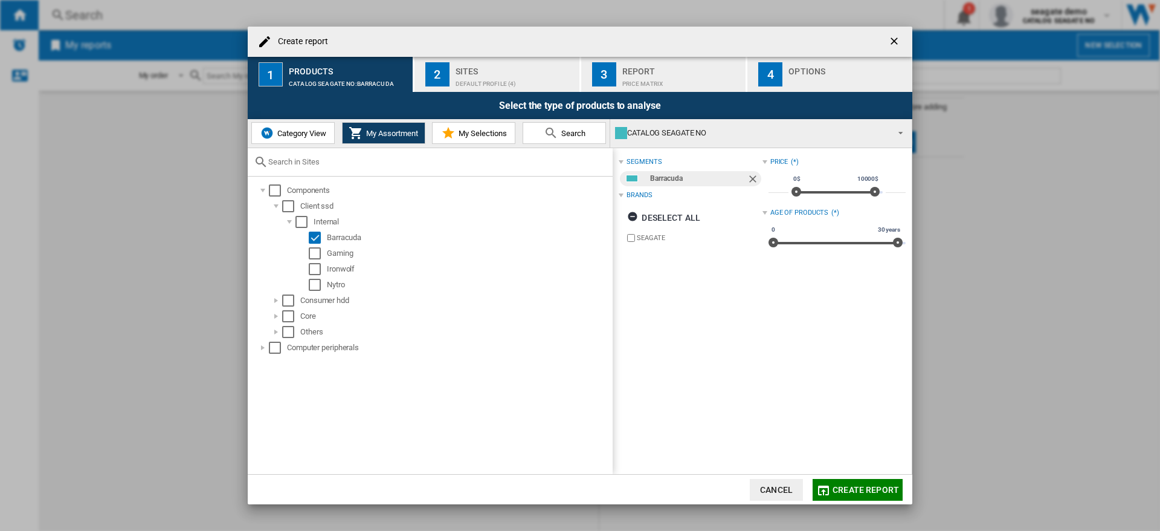
click at [889, 489] on span "Create report" at bounding box center [866, 490] width 66 height 10
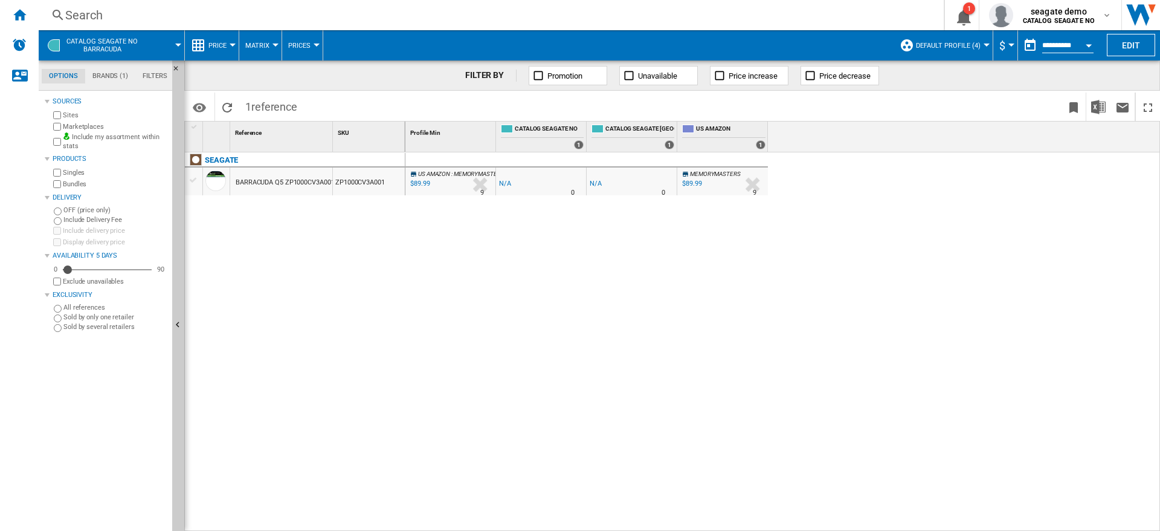
click at [922, 215] on div "US AMAZON : MEMORYMASTERS -1.0 % $89.99 % N/A 9 US AMAZON : MEMORYMASTERS -1.0 …" at bounding box center [782, 341] width 755 height 379
click at [26, 14] on ng-md-icon "Home" at bounding box center [19, 14] width 15 height 15
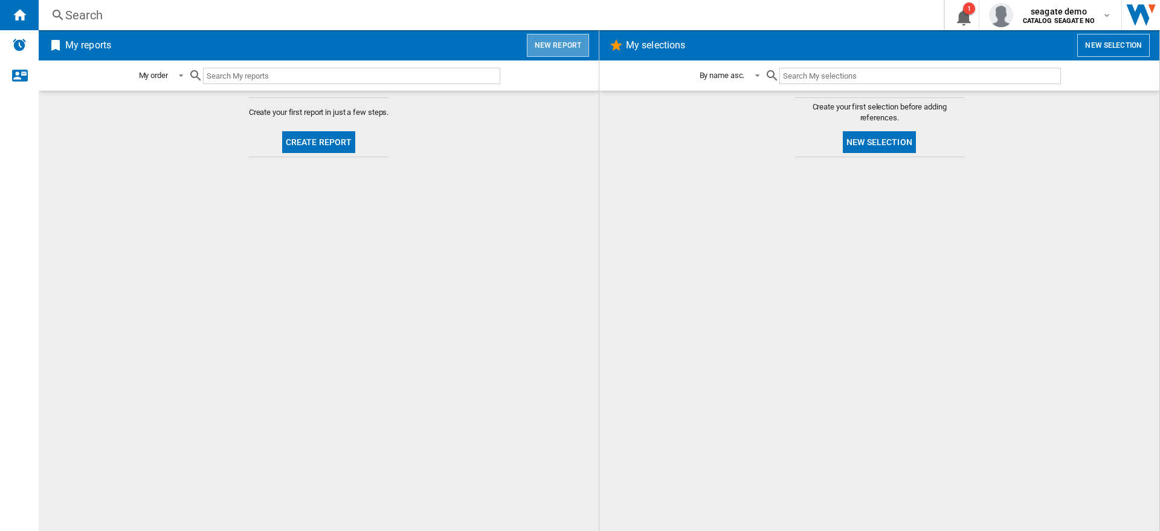
click at [560, 45] on button "New report" at bounding box center [558, 45] width 62 height 23
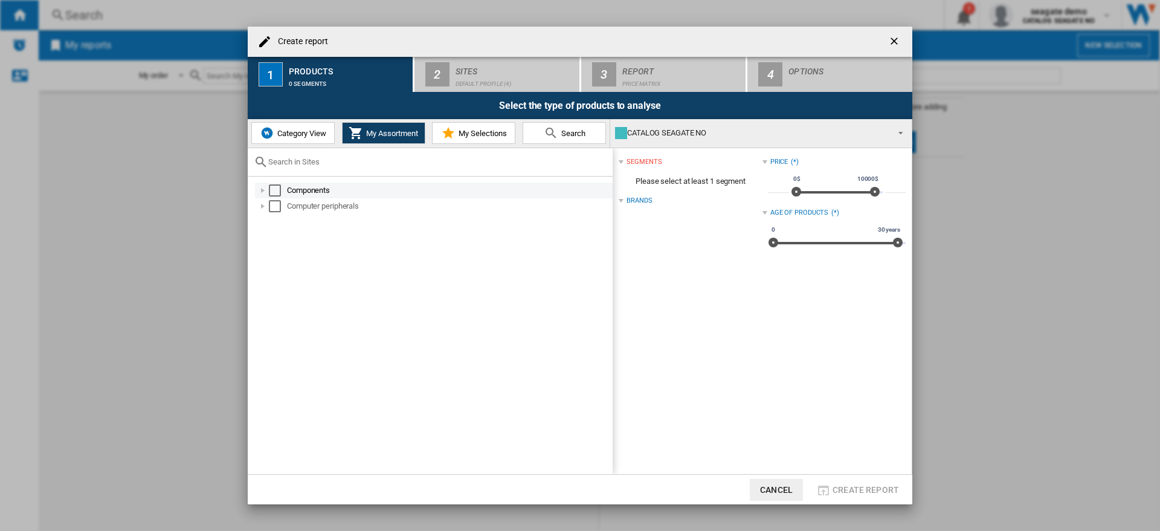
click at [262, 192] on div "Create report ..." at bounding box center [263, 190] width 12 height 12
drag, startPoint x: 276, startPoint y: 205, endPoint x: 286, endPoint y: 212, distance: 12.6
click at [276, 205] on div "Create report ..." at bounding box center [276, 206] width 12 height 12
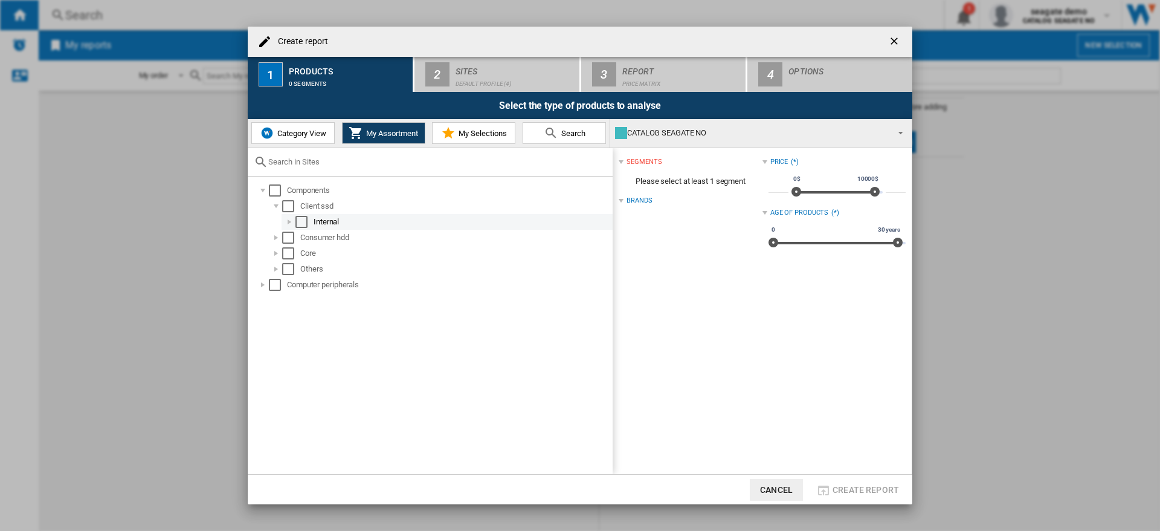
click at [288, 221] on div "Create report ..." at bounding box center [289, 222] width 12 height 12
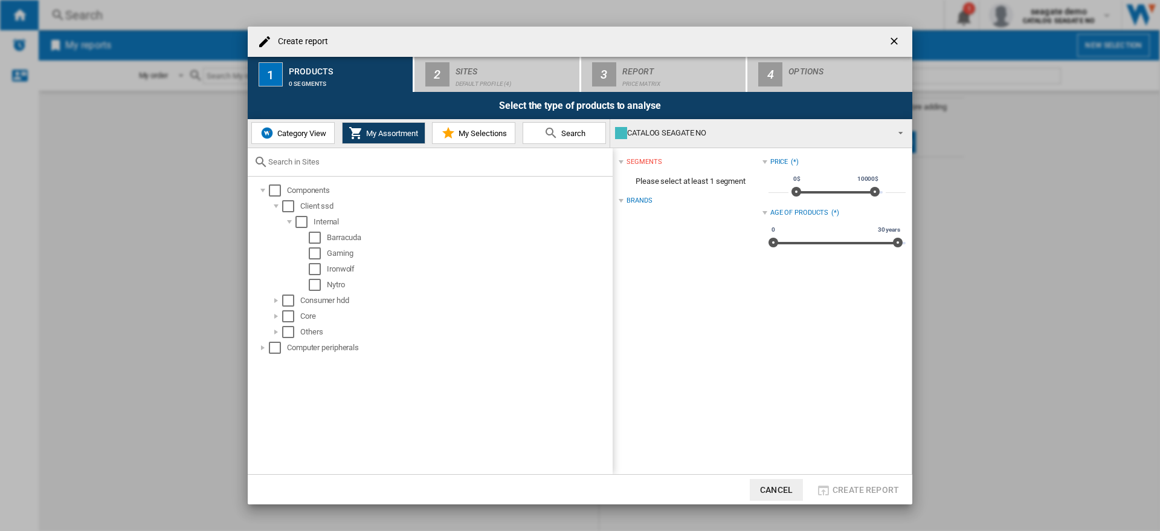
click at [892, 43] on ng-md-icon "getI18NText('BUTTONS.CLOSE_DIALOG')" at bounding box center [895, 42] width 15 height 15
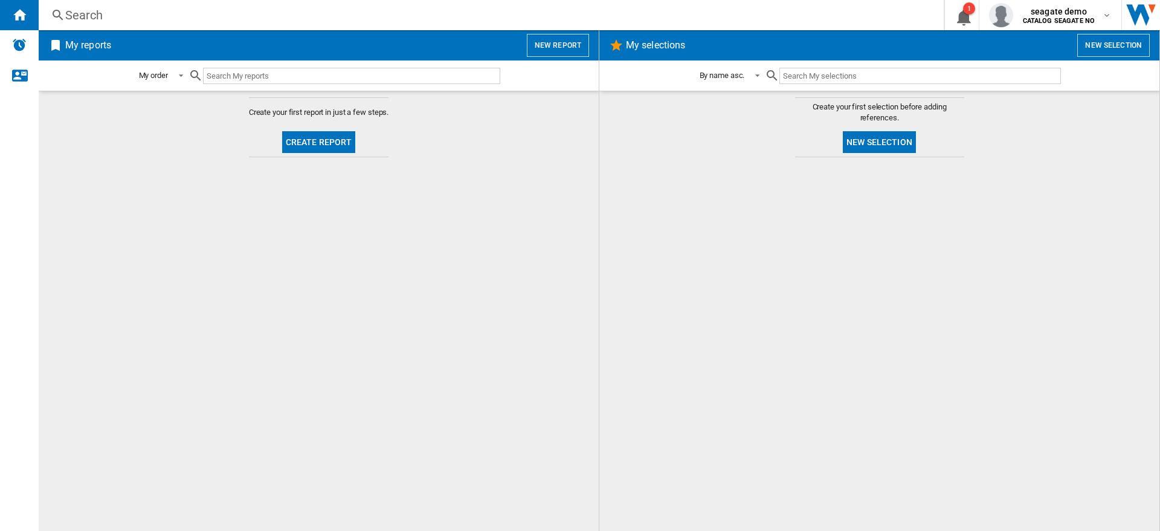
click at [560, 37] on button "New report" at bounding box center [558, 45] width 62 height 23
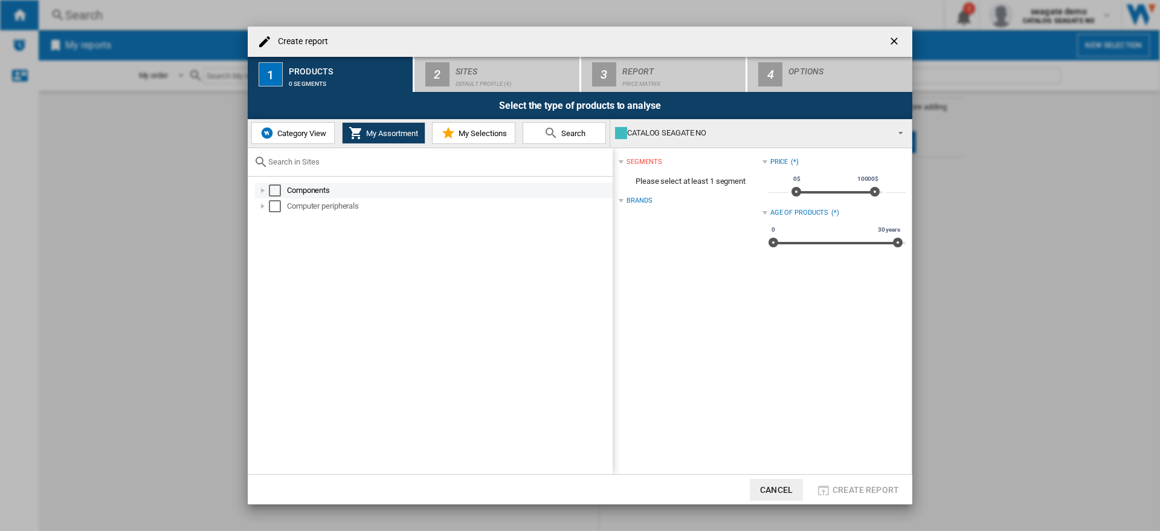
click at [263, 190] on div "Create report ..." at bounding box center [263, 190] width 12 height 12
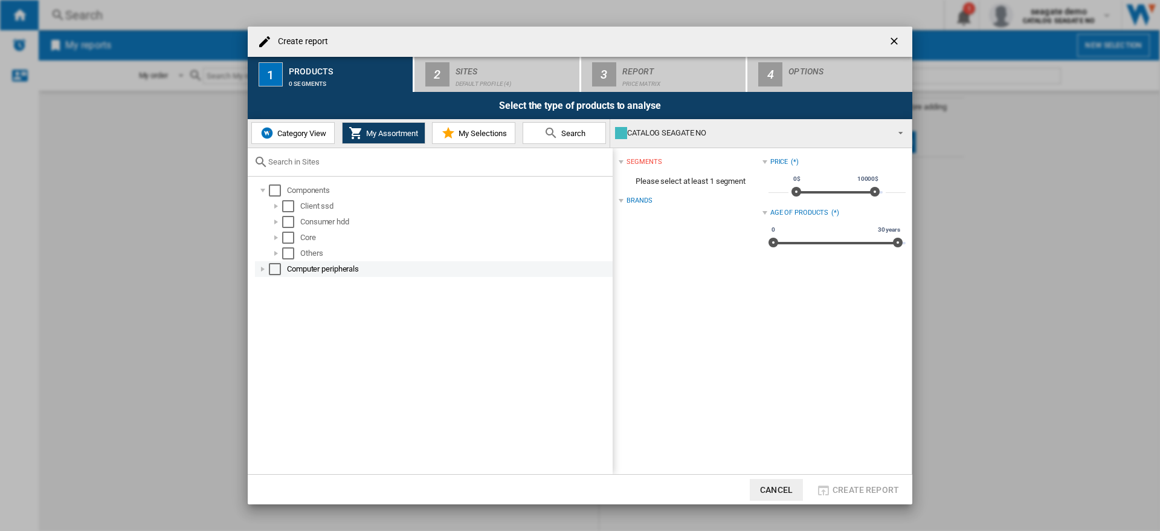
click at [262, 268] on div "Create report ..." at bounding box center [263, 269] width 12 height 12
click at [273, 285] on div "Create report ..." at bounding box center [276, 285] width 12 height 12
click at [288, 298] on div "Create report ..." at bounding box center [289, 300] width 12 height 12
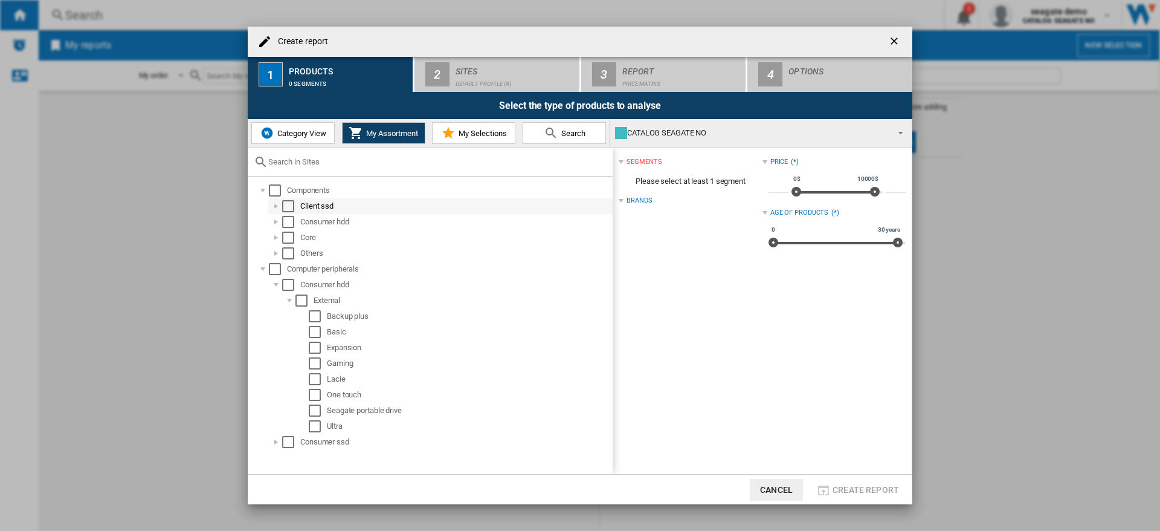
click at [277, 208] on div "Create report ..." at bounding box center [276, 206] width 12 height 12
click at [286, 222] on div "Create report ..." at bounding box center [289, 222] width 12 height 12
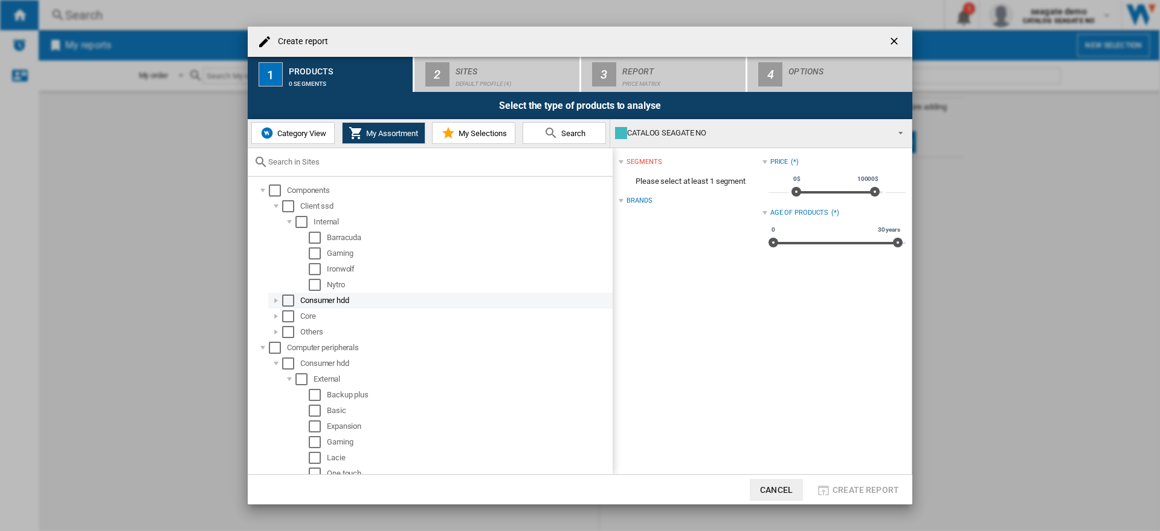
click at [277, 302] on div "Create report ..." at bounding box center [276, 300] width 12 height 12
click at [289, 318] on div "Create report ..." at bounding box center [289, 316] width 12 height 12
click at [279, 300] on div "Create report ..." at bounding box center [276, 300] width 12 height 12
drag, startPoint x: 279, startPoint y: 206, endPoint x: 289, endPoint y: 204, distance: 10.0
click at [279, 206] on div "Create report ..." at bounding box center [276, 206] width 12 height 12
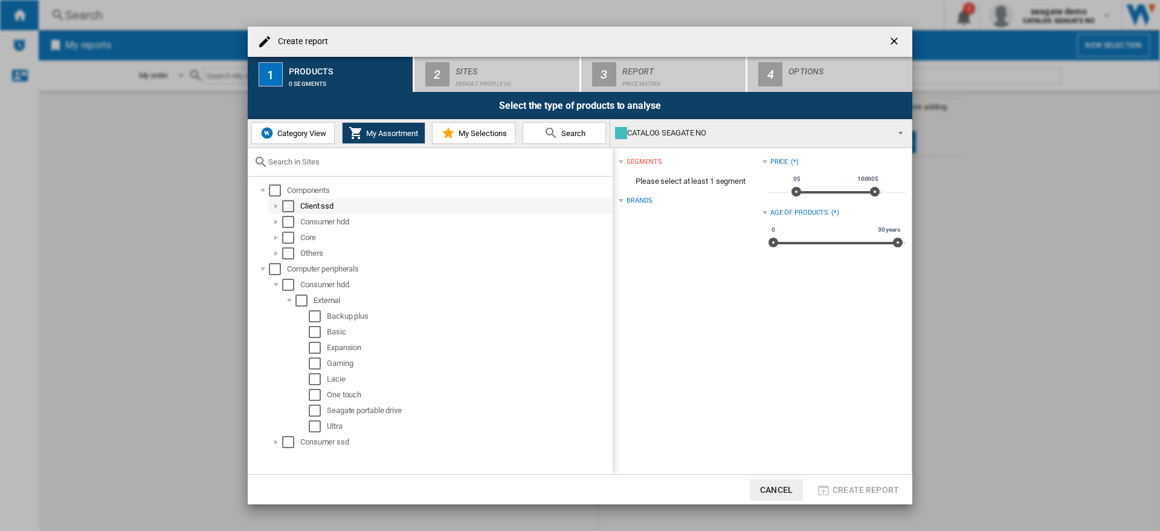
click at [279, 208] on div "Create report ..." at bounding box center [276, 206] width 12 height 12
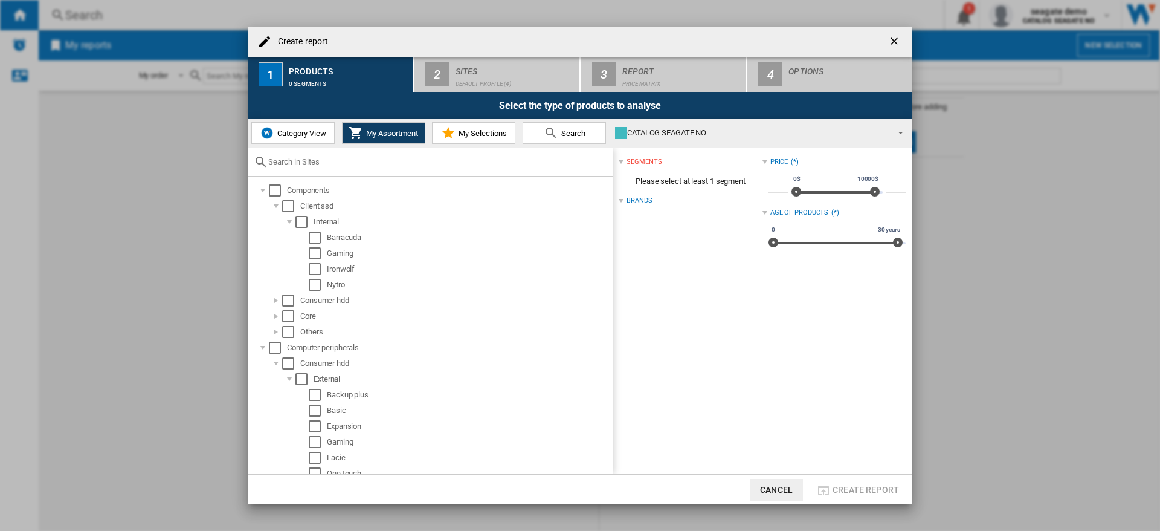
click at [893, 39] on ng-md-icon "getI18NText('BUTTONS.CLOSE_DIALOG')" at bounding box center [895, 42] width 15 height 15
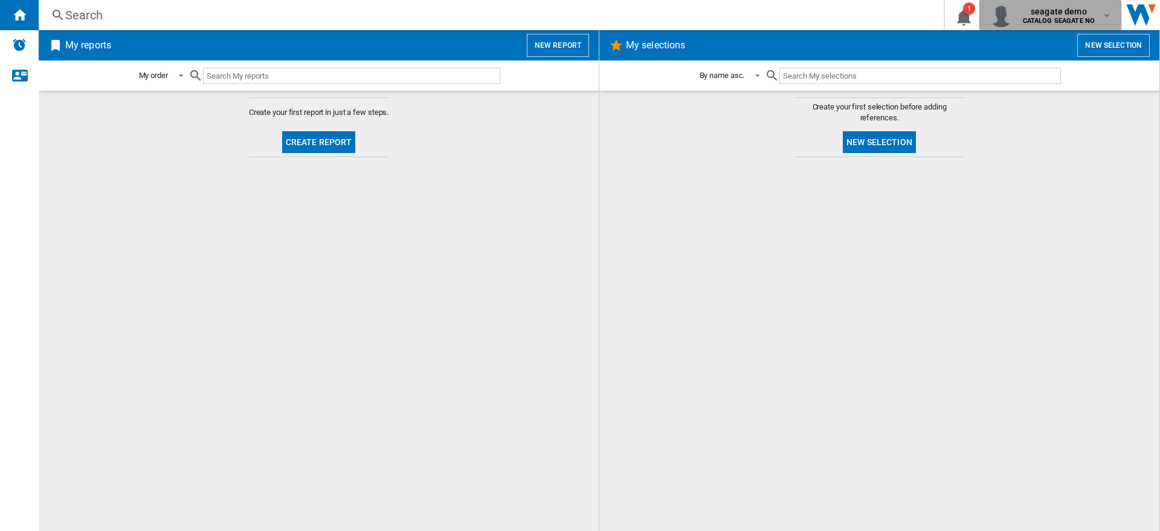
click at [1081, 14] on span "seagate demo" at bounding box center [1059, 11] width 73 height 12
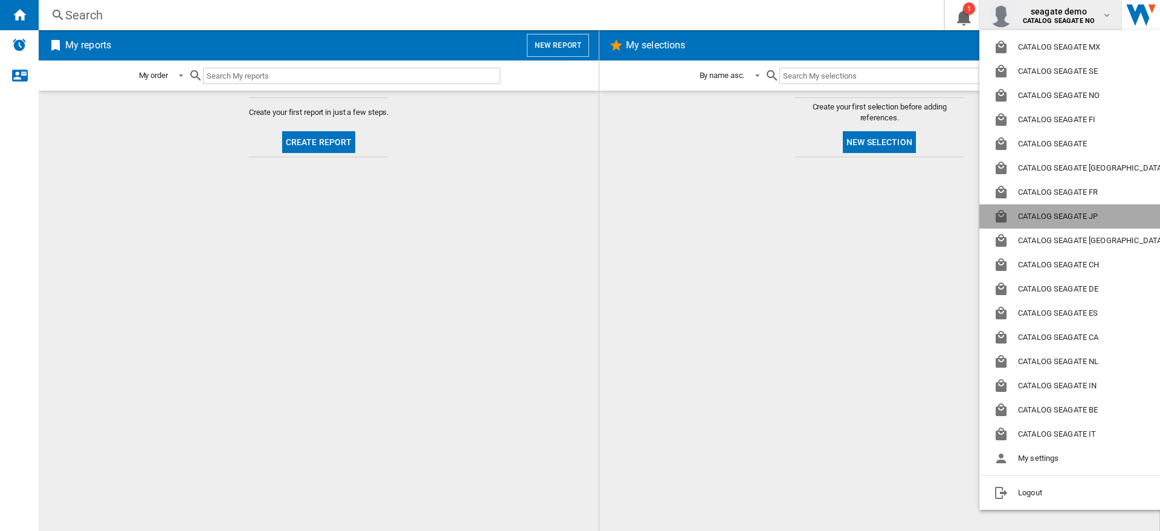
click at [1074, 218] on button "CATALOG SEAGATE JP" at bounding box center [1082, 216] width 204 height 24
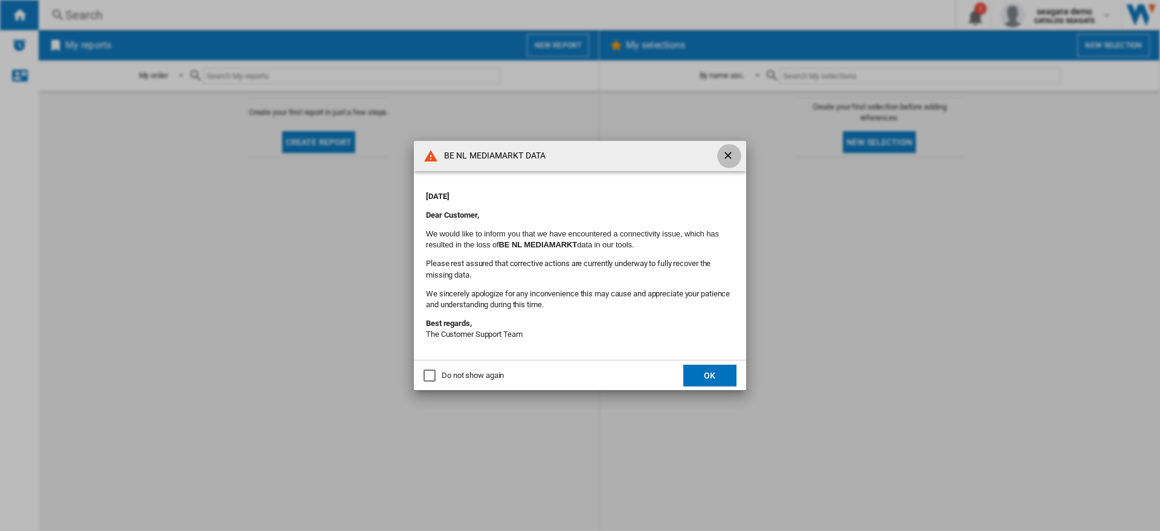
click at [728, 155] on ng-md-icon "getI18NText('BUTTONS.CLOSE_DIALOG')" at bounding box center [729, 156] width 15 height 15
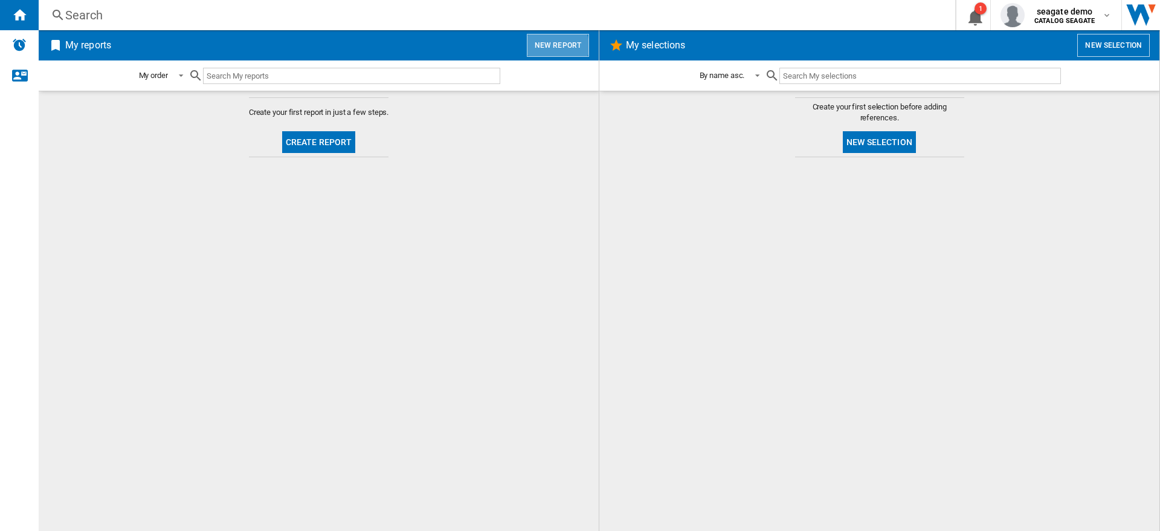
click at [557, 47] on button "New report" at bounding box center [558, 45] width 62 height 23
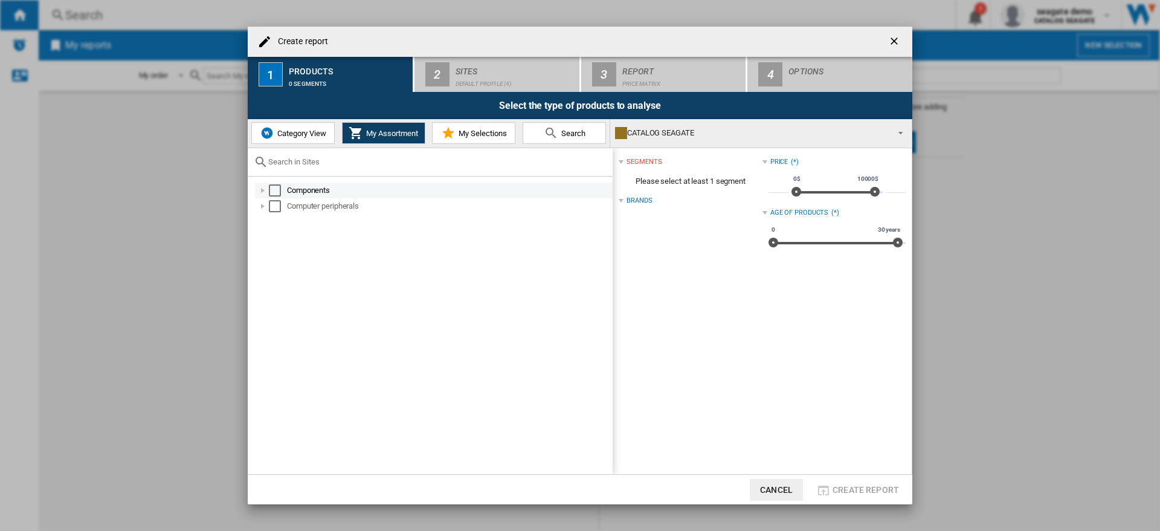
click at [262, 192] on div at bounding box center [263, 190] width 12 height 12
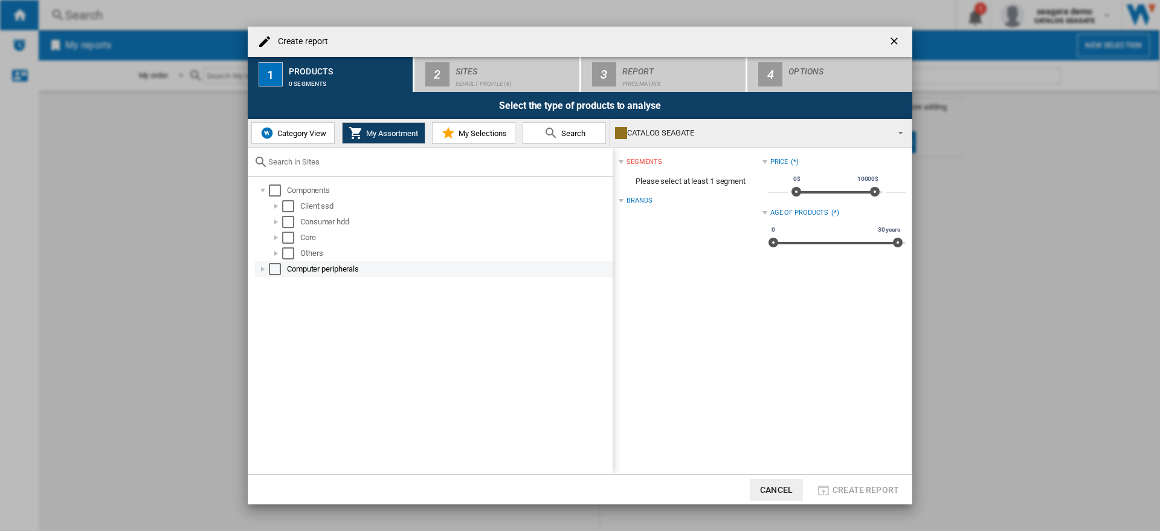
click at [263, 271] on div at bounding box center [263, 269] width 12 height 12
click at [892, 43] on ng-md-icon "getI18NText('BUTTONS.CLOSE_DIALOG')" at bounding box center [895, 42] width 15 height 15
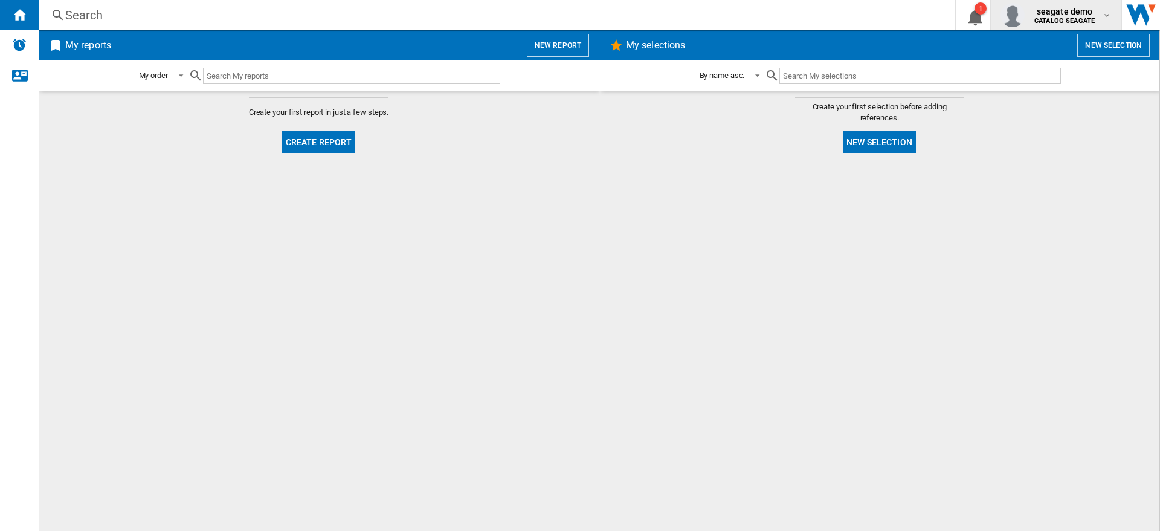
click at [1083, 18] on b "CATALOG SEAGATE" at bounding box center [1065, 21] width 60 height 8
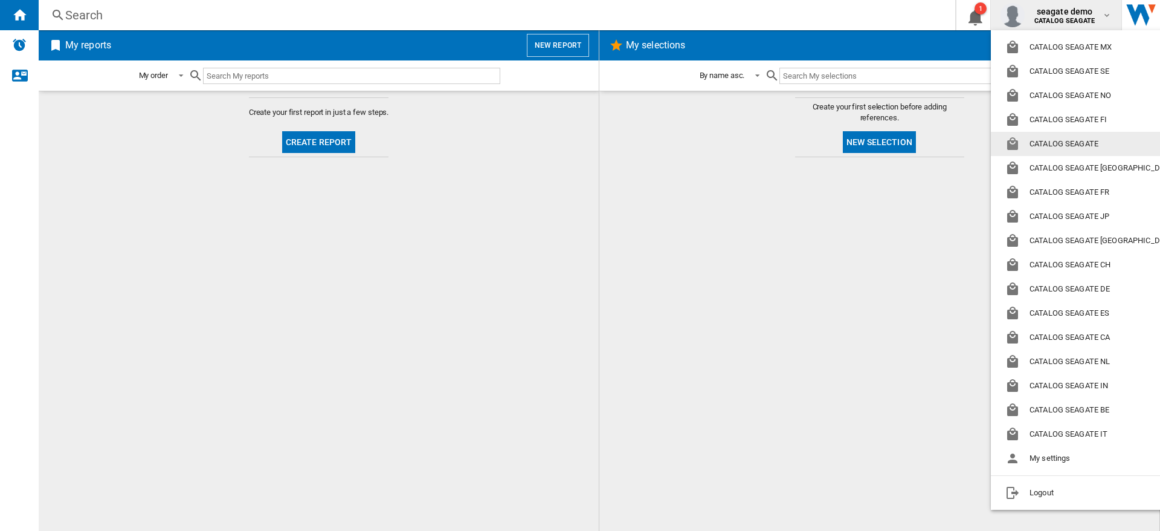
click at [476, 463] on md-backdrop at bounding box center [580, 265] width 1160 height 531
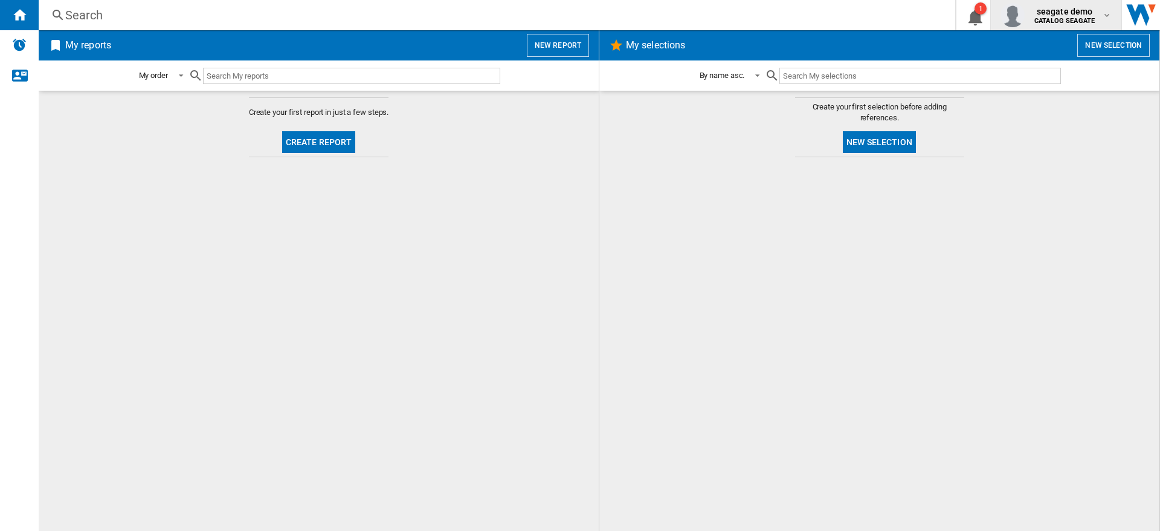
click at [1085, 4] on div "seagate demo CATALOG [GEOGRAPHIC_DATA]" at bounding box center [1056, 15] width 111 height 24
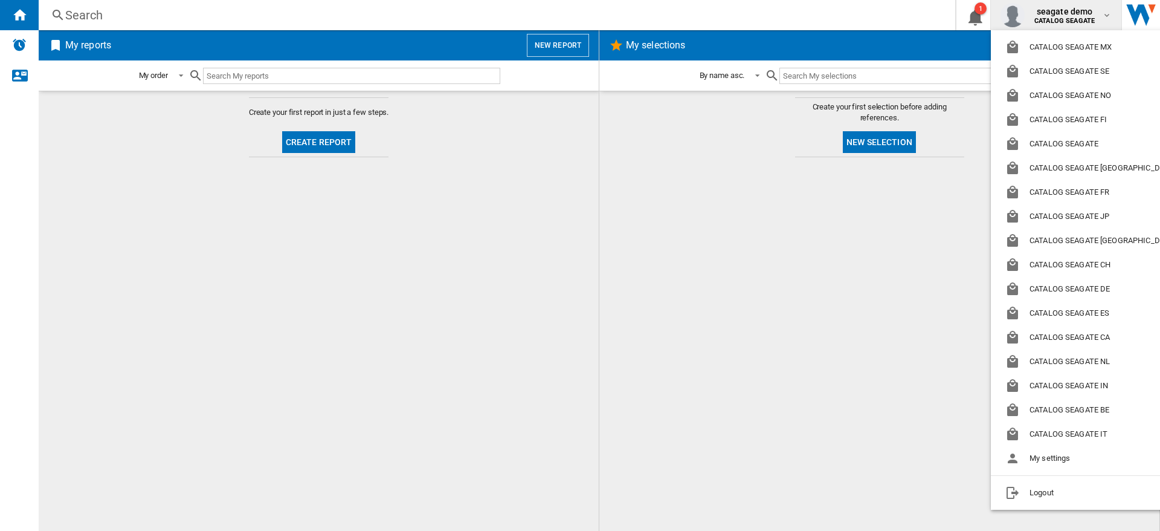
click at [715, 186] on md-backdrop at bounding box center [580, 265] width 1160 height 531
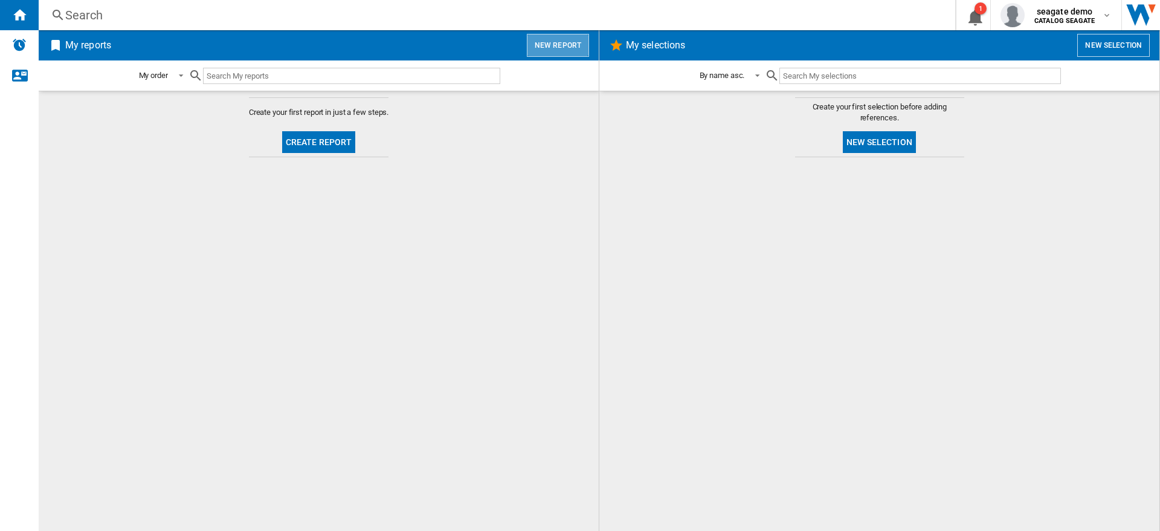
click at [559, 39] on button "New report" at bounding box center [558, 45] width 62 height 23
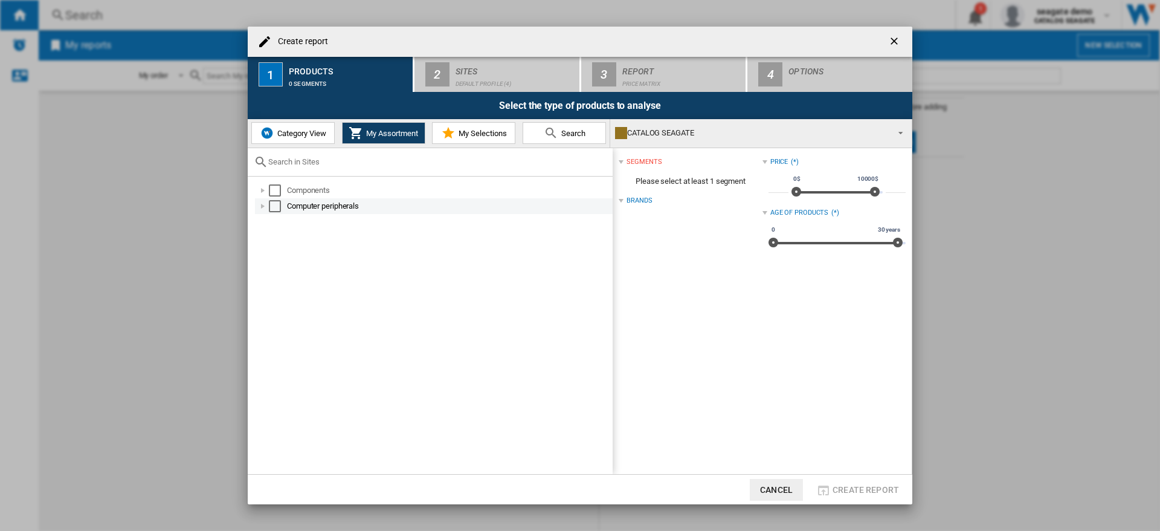
drag, startPoint x: 274, startPoint y: 192, endPoint x: 274, endPoint y: 198, distance: 6.7
click at [274, 192] on div "Select" at bounding box center [275, 190] width 12 height 12
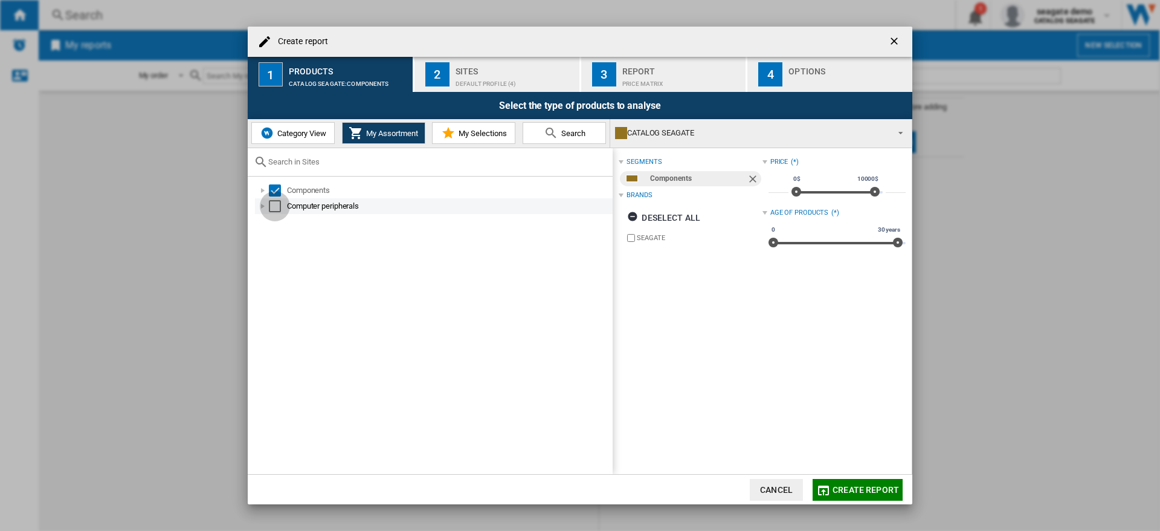
click at [276, 207] on div "Select" at bounding box center [275, 206] width 12 height 12
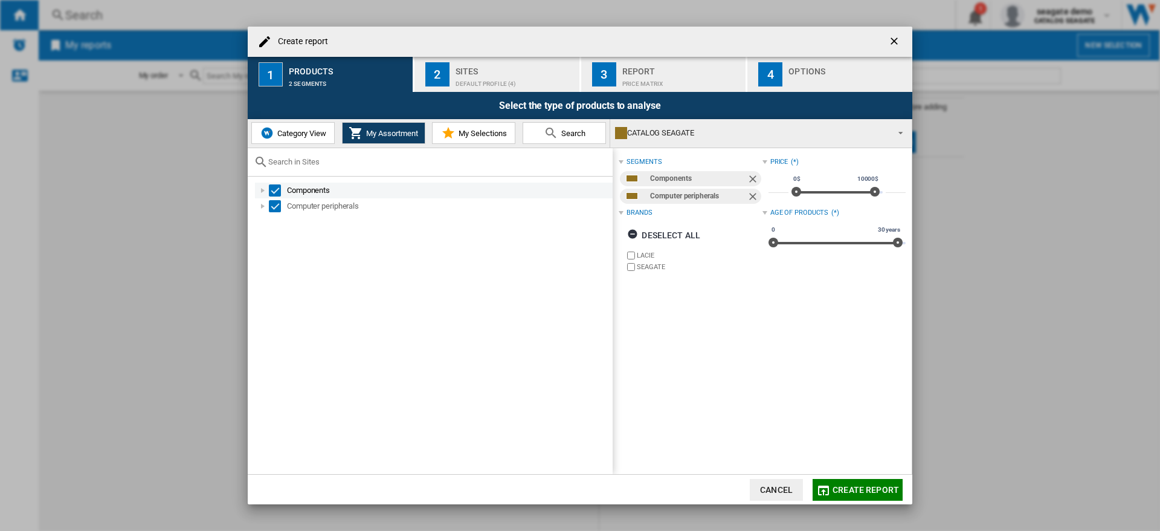
click at [260, 190] on div at bounding box center [263, 190] width 12 height 12
click at [273, 192] on div "Select" at bounding box center [275, 190] width 12 height 12
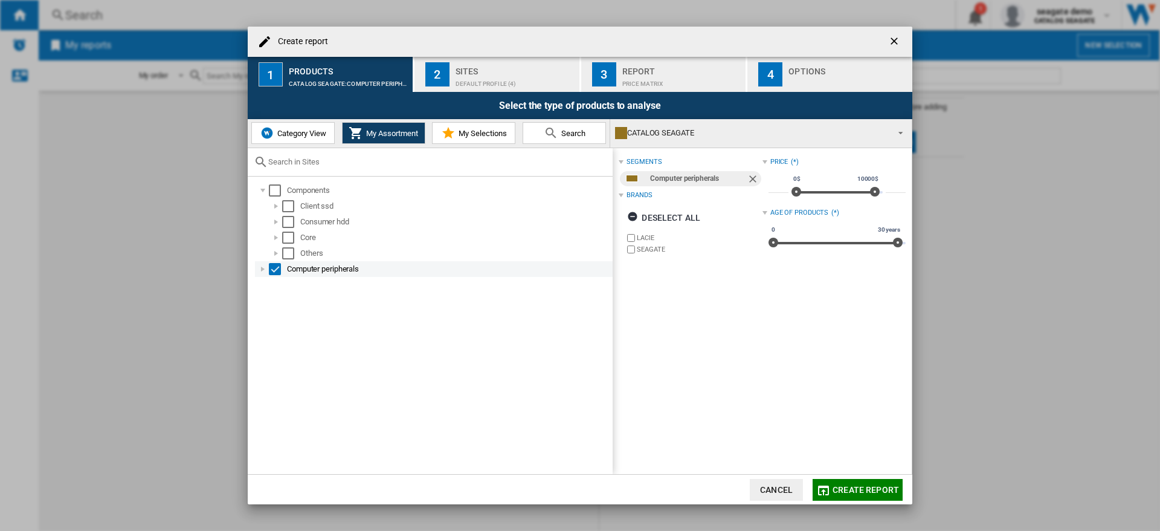
click at [274, 269] on div "Select" at bounding box center [275, 269] width 12 height 12
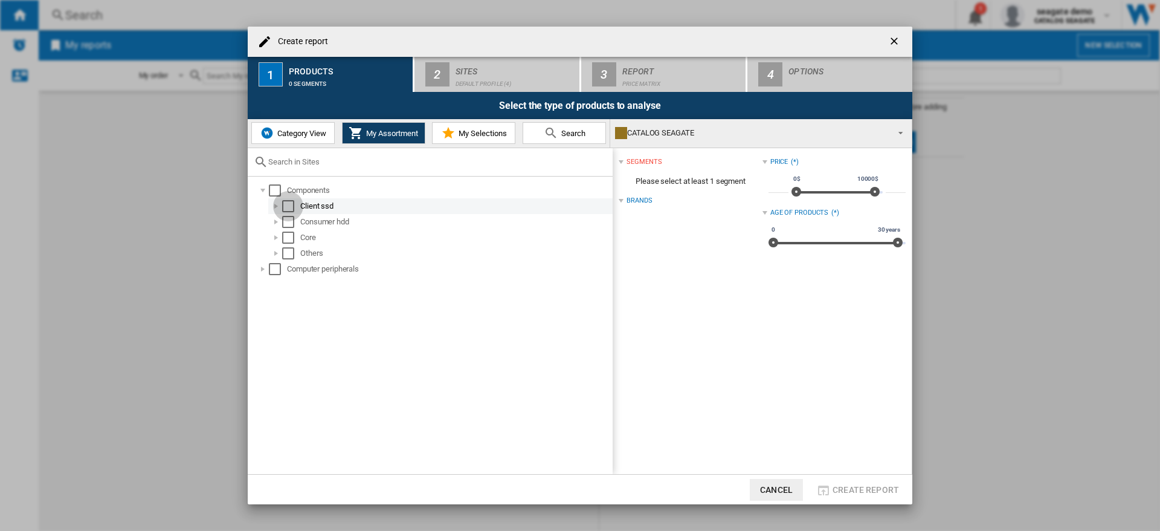
click at [289, 207] on div "Select" at bounding box center [288, 206] width 12 height 12
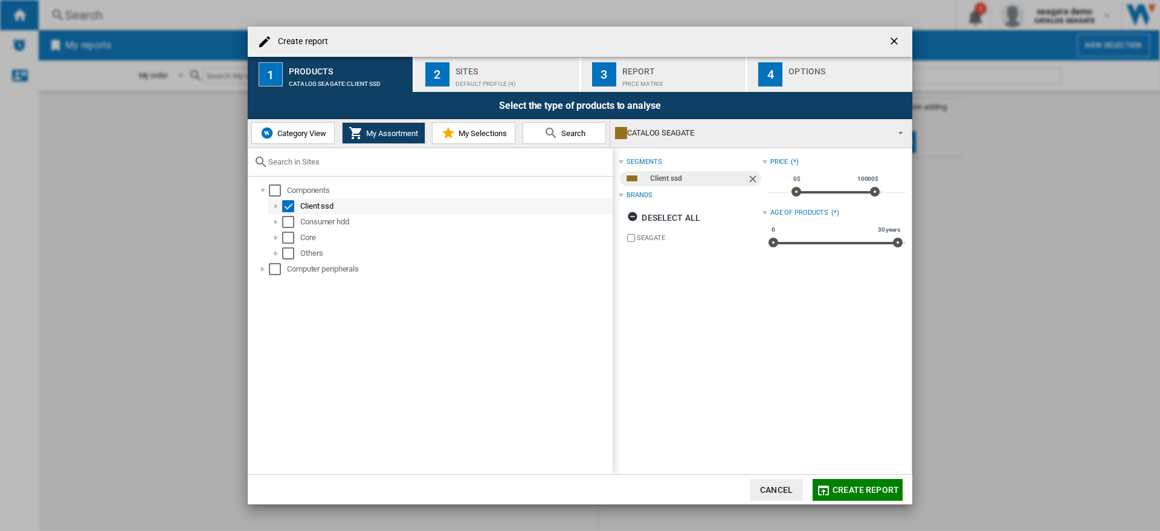
click at [289, 207] on div "Select" at bounding box center [288, 206] width 12 height 12
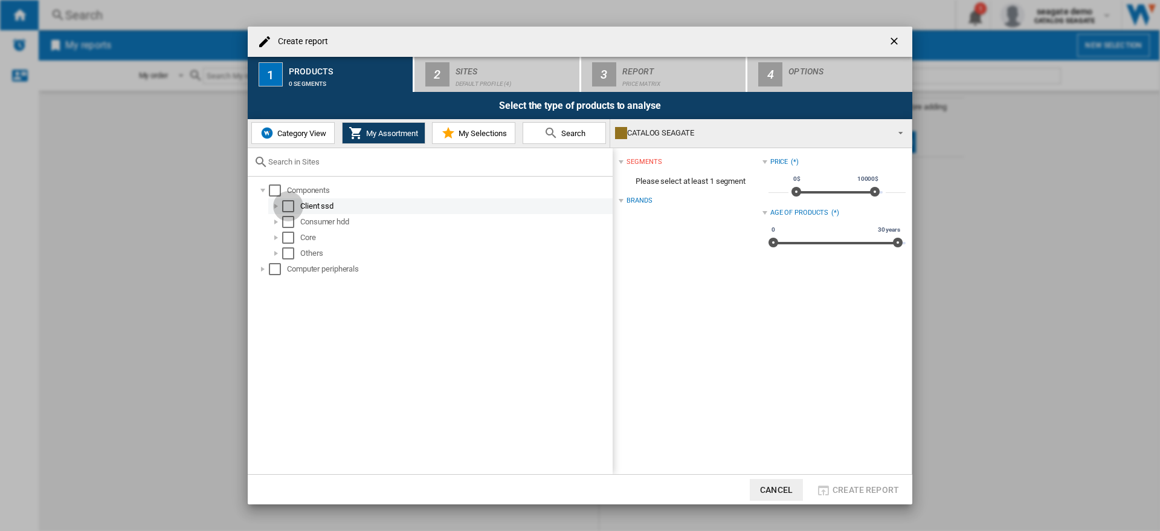
click at [289, 207] on div "Select" at bounding box center [288, 206] width 12 height 12
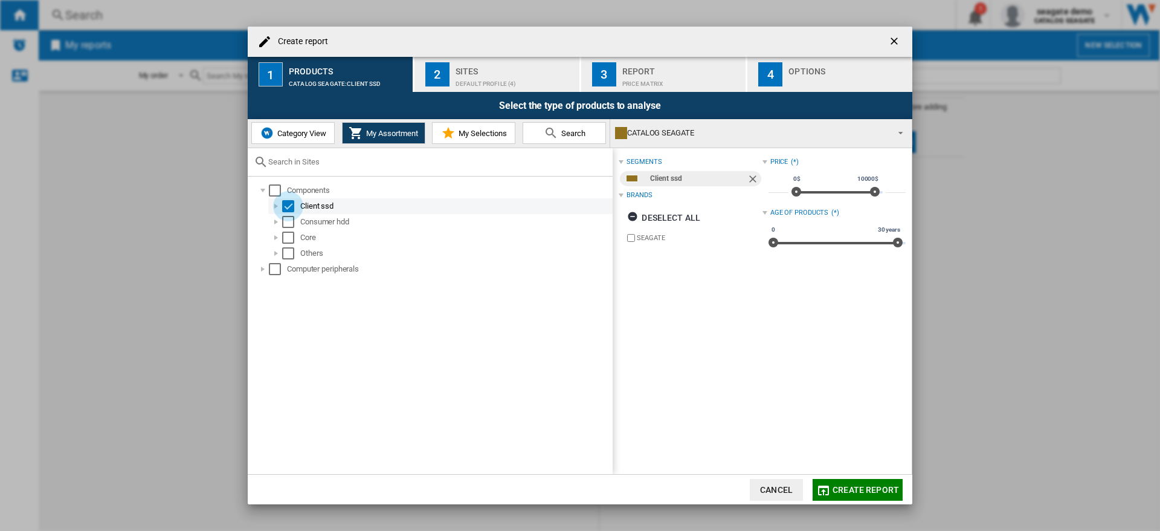
click at [289, 207] on div "Select" at bounding box center [288, 206] width 12 height 12
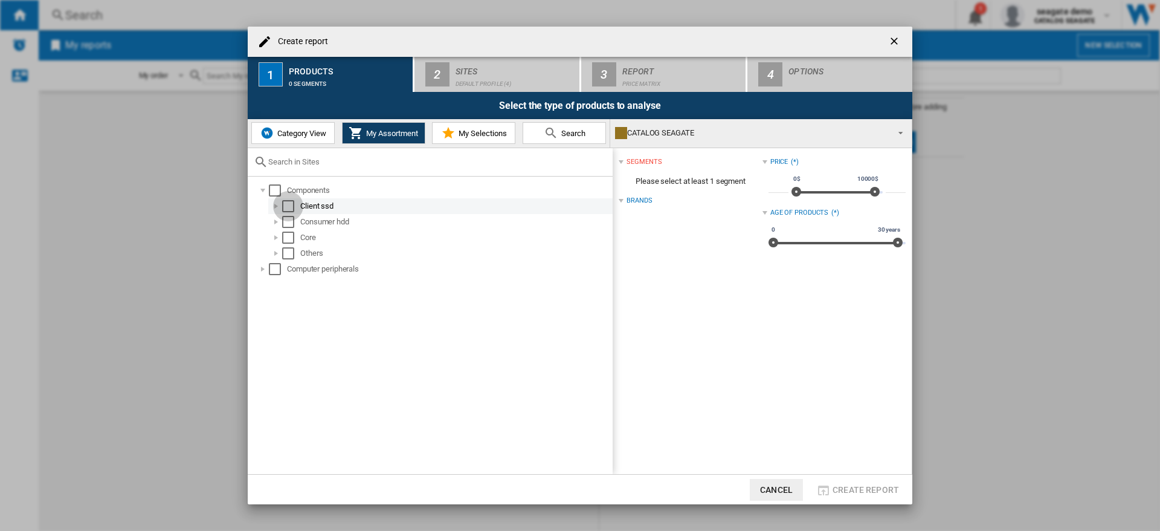
click at [289, 207] on div "Select" at bounding box center [288, 206] width 12 height 12
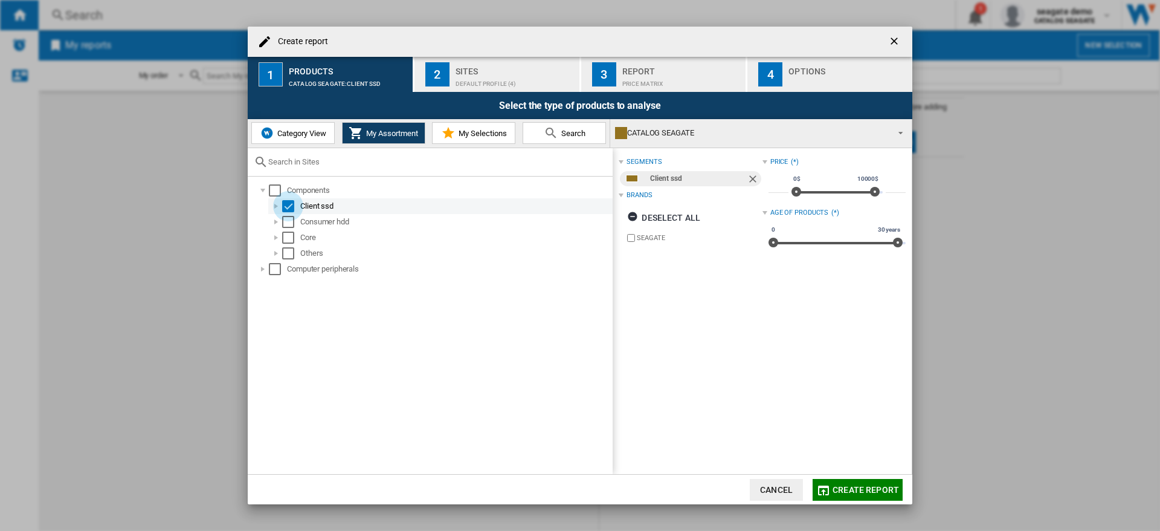
click at [289, 207] on div "Select" at bounding box center [288, 206] width 12 height 12
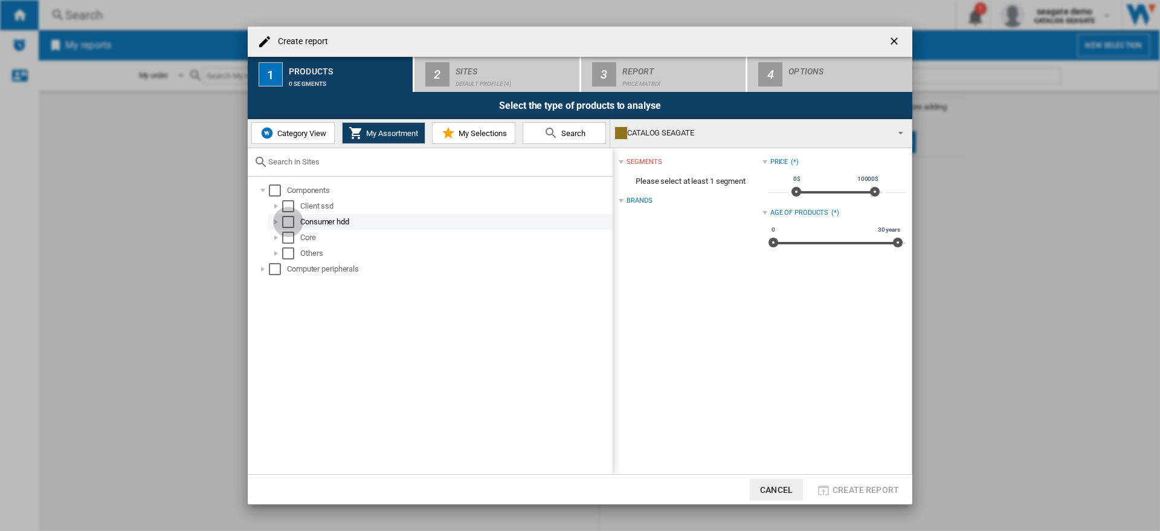
click at [292, 225] on div "Select" at bounding box center [288, 222] width 12 height 12
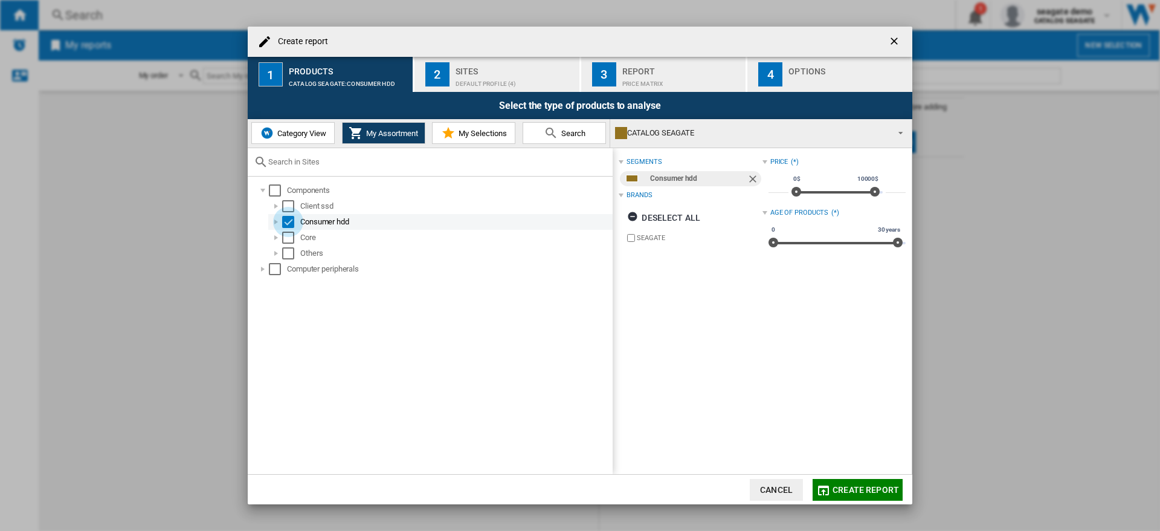
click at [292, 225] on div "Select" at bounding box center [288, 222] width 12 height 12
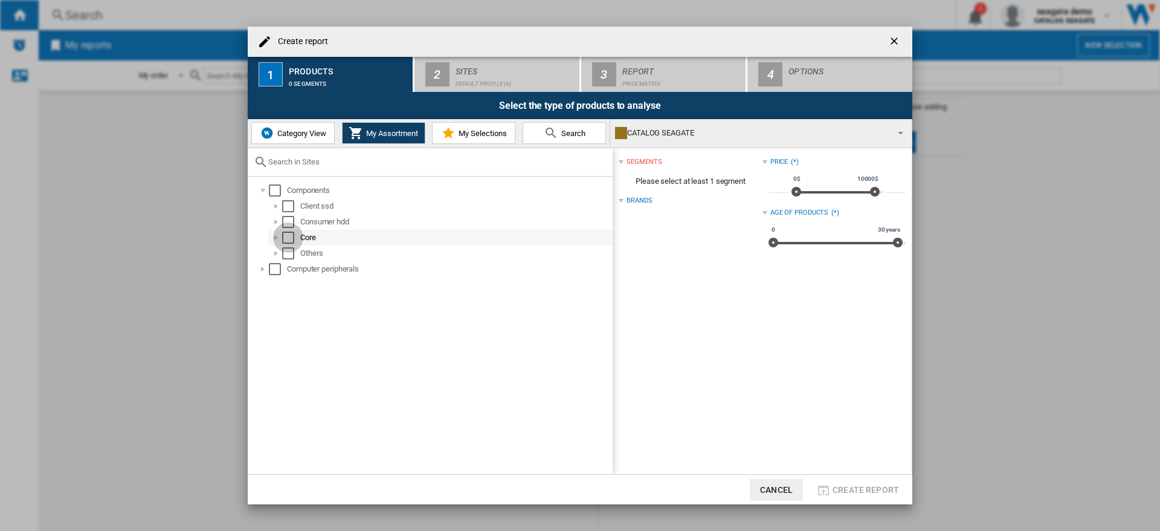
click at [288, 237] on div "Select" at bounding box center [288, 237] width 12 height 12
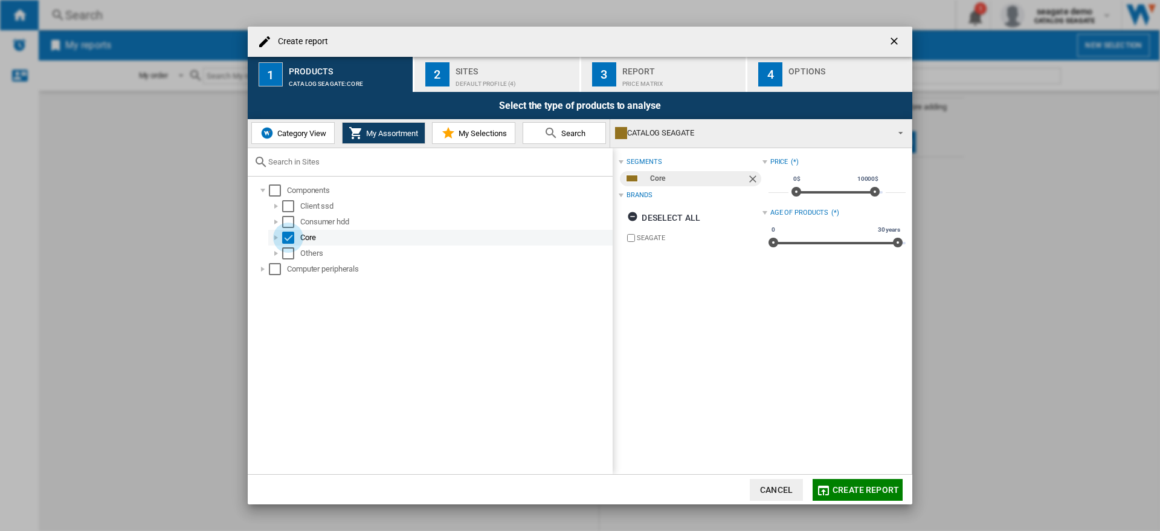
click at [288, 235] on div "Select" at bounding box center [288, 237] width 12 height 12
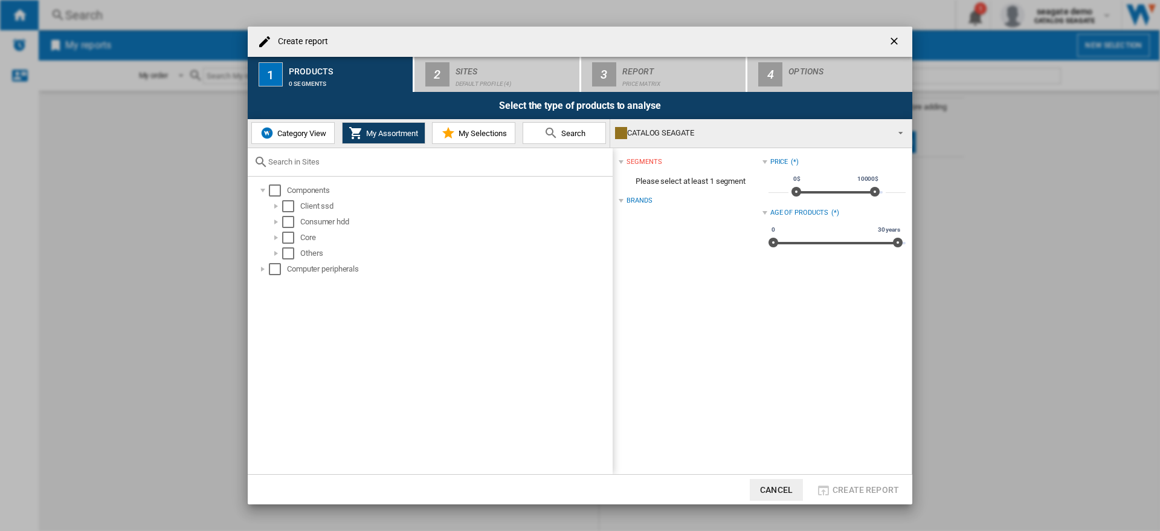
click at [471, 132] on span "My Selections" at bounding box center [481, 133] width 51 height 9
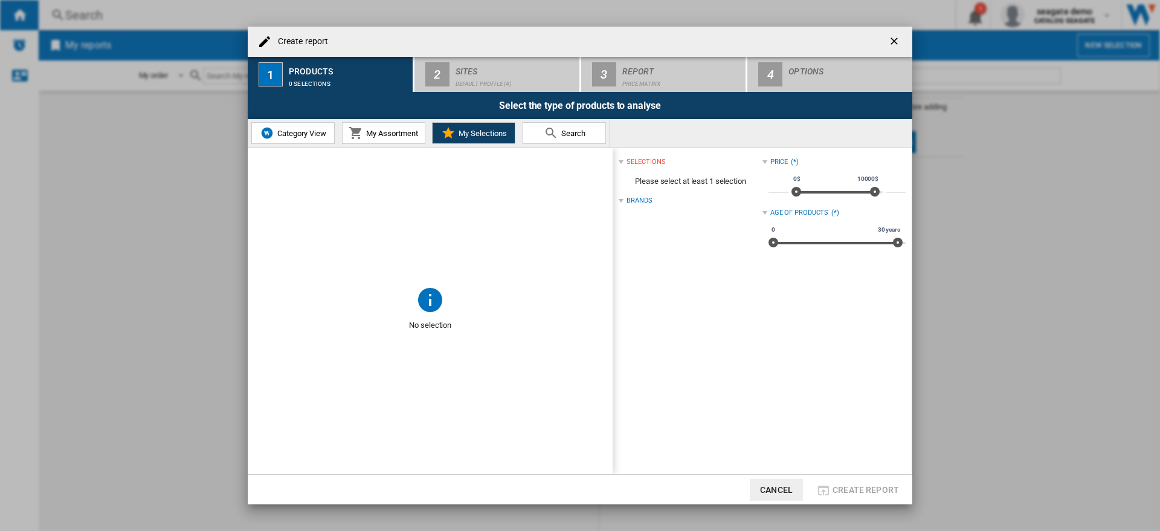
click at [395, 134] on span "My Assortment" at bounding box center [390, 133] width 55 height 9
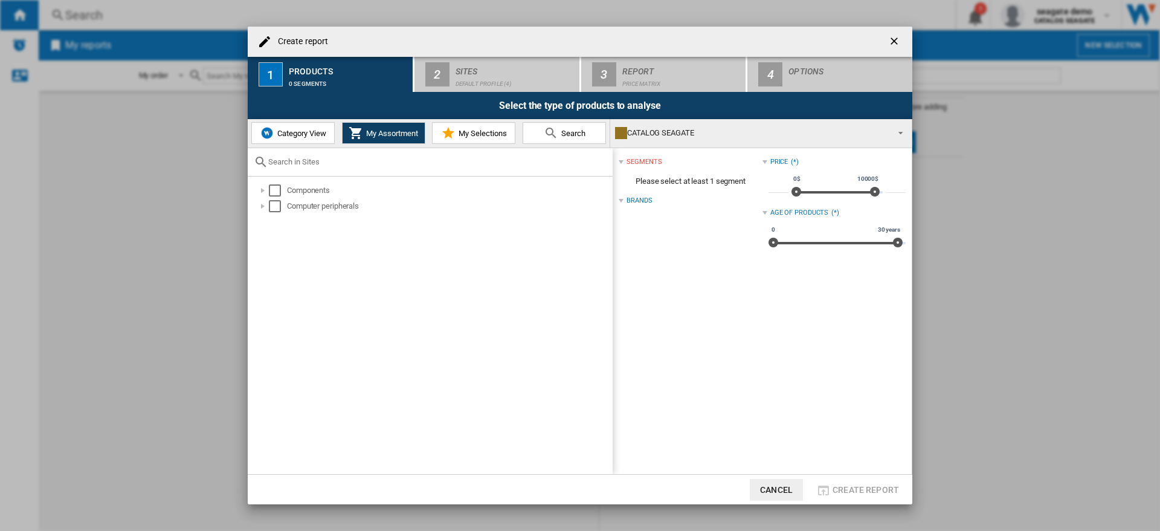
click at [562, 130] on span "Search" at bounding box center [571, 133] width 27 height 9
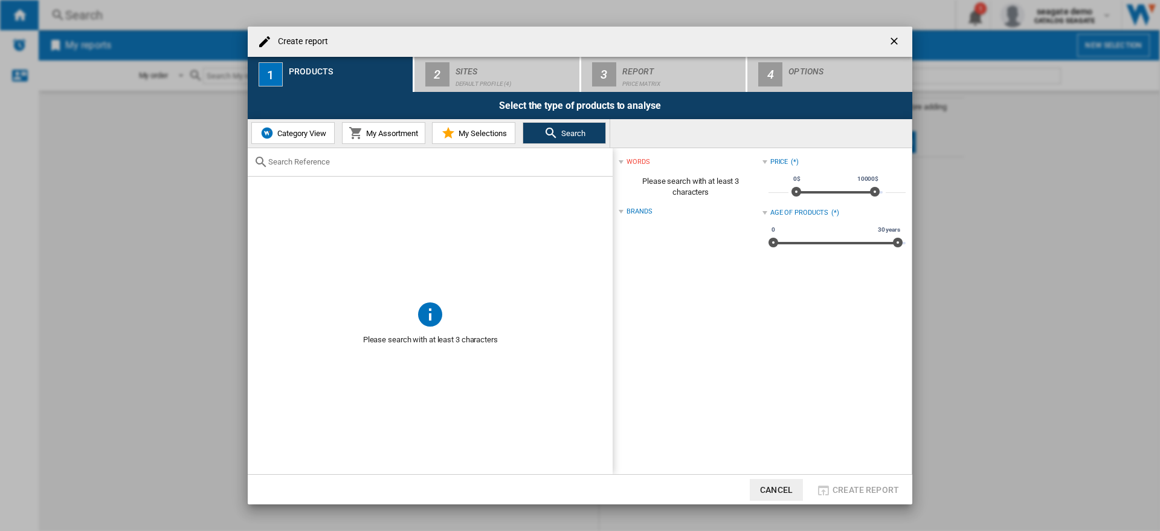
click at [391, 134] on span "My Assortment" at bounding box center [390, 133] width 55 height 9
